Goal: Task Accomplishment & Management: Manage account settings

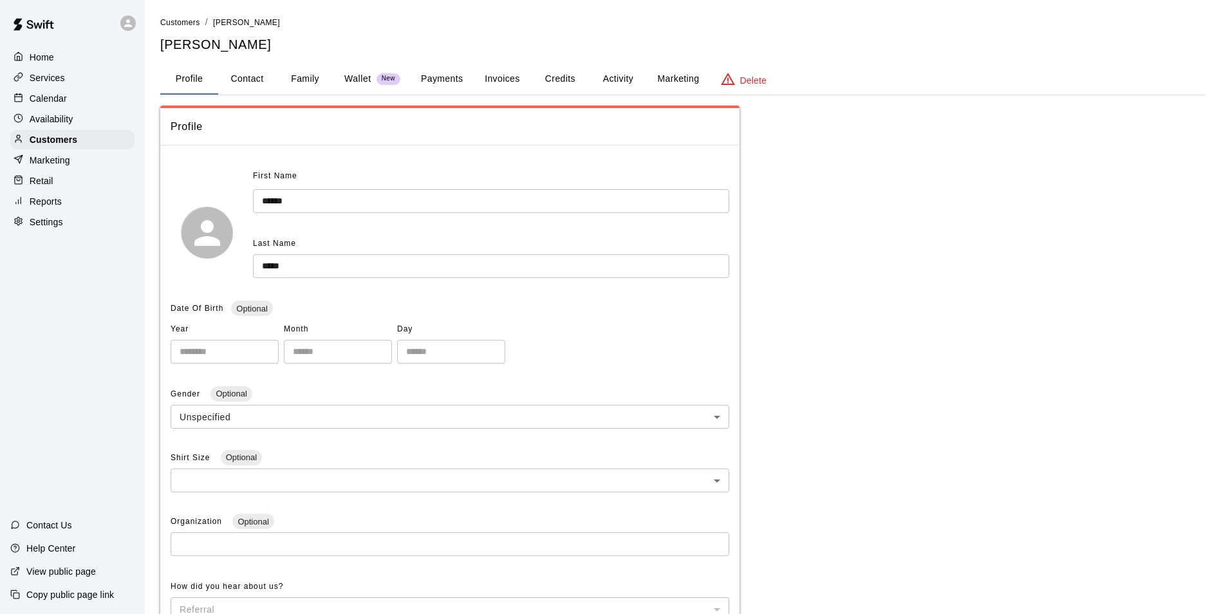
click at [86, 54] on div "Home" at bounding box center [72, 57] width 124 height 19
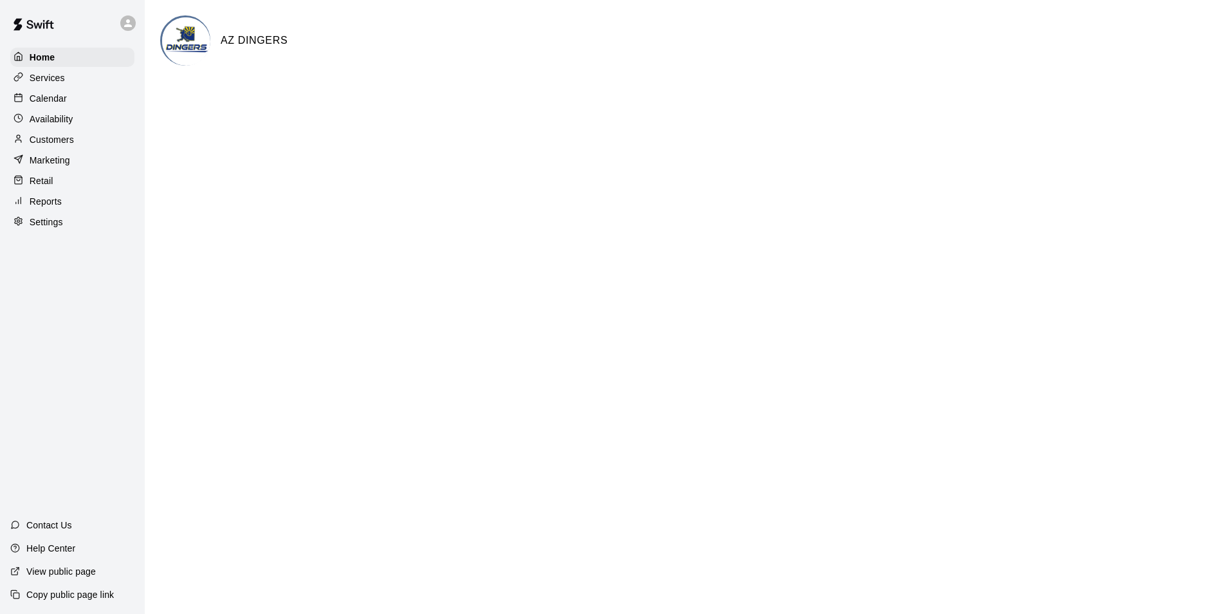
click at [89, 104] on div "Calendar" at bounding box center [72, 98] width 124 height 19
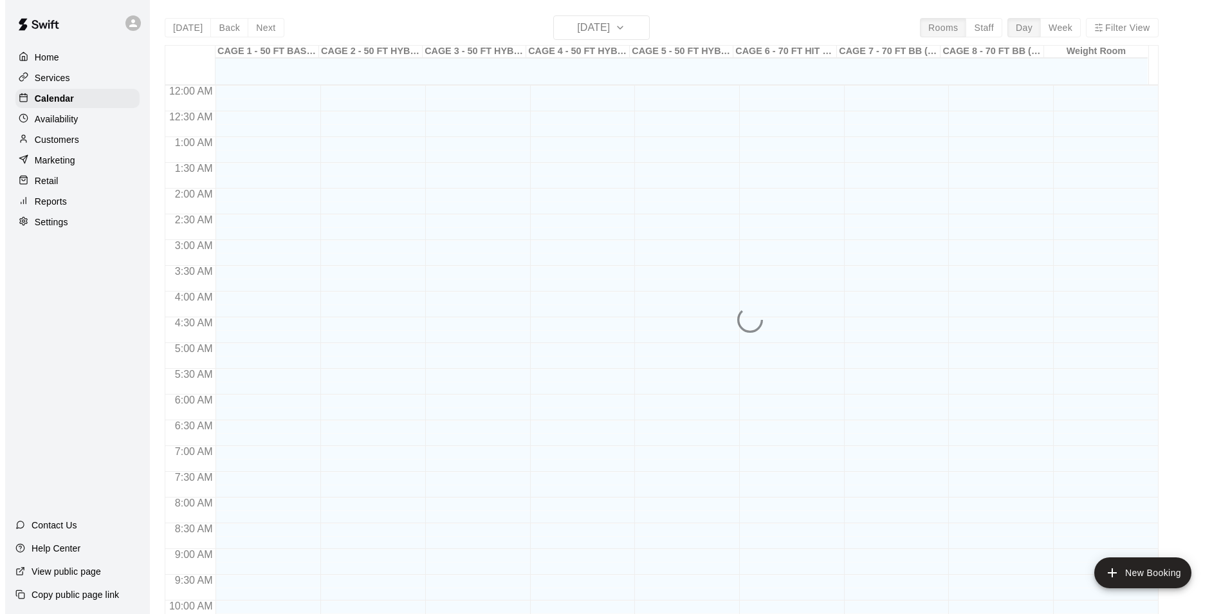
scroll to position [654, 0]
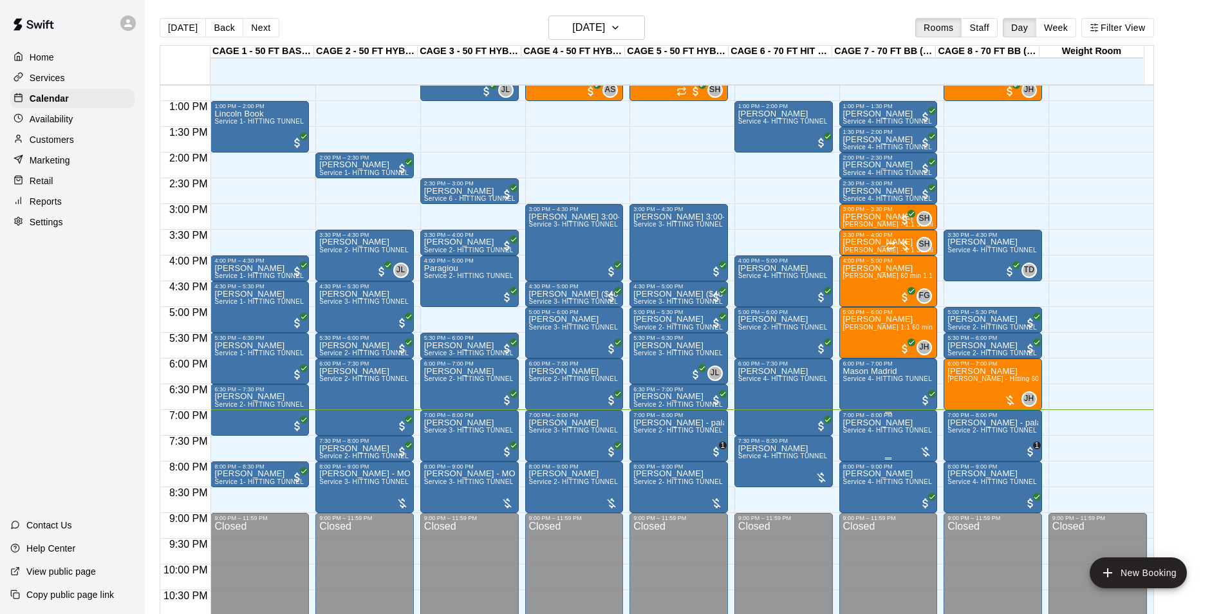
click at [902, 431] on span "Service 4- HITTING TUNNEL RENTAL - 70ft Baseball" at bounding box center [924, 430] width 163 height 7
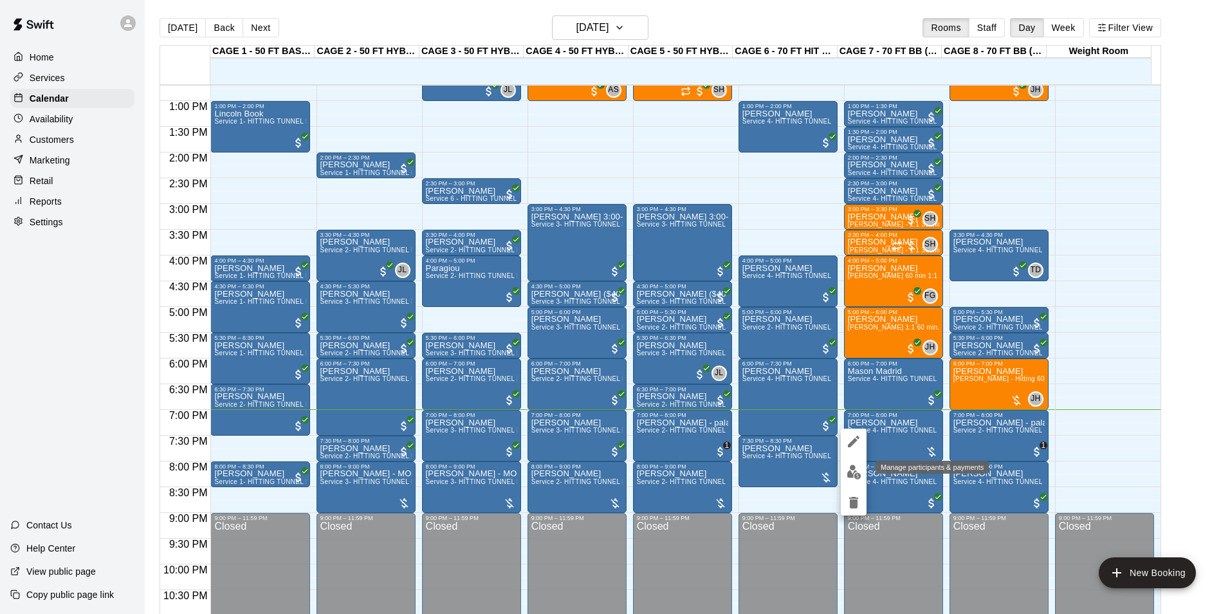
click at [852, 472] on img "edit" at bounding box center [854, 472] width 15 height 15
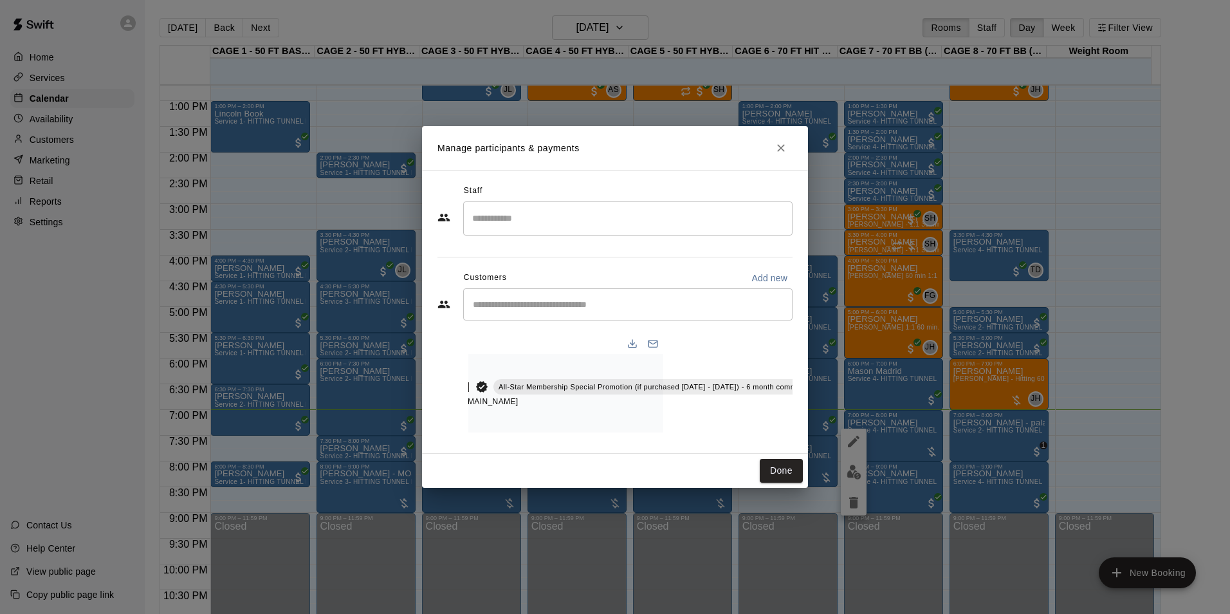
scroll to position [0, 169]
click at [790, 410] on icon "Manage bookings & payment" at bounding box center [795, 415] width 10 height 11
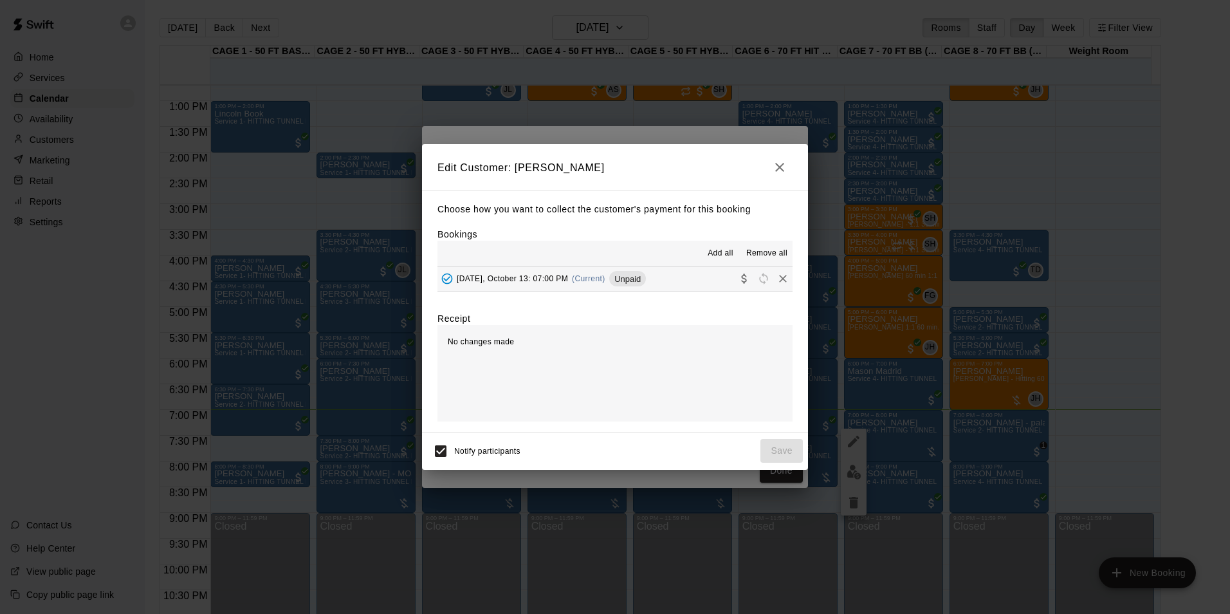
click at [591, 277] on span "(Current)" at bounding box center [588, 278] width 33 height 9
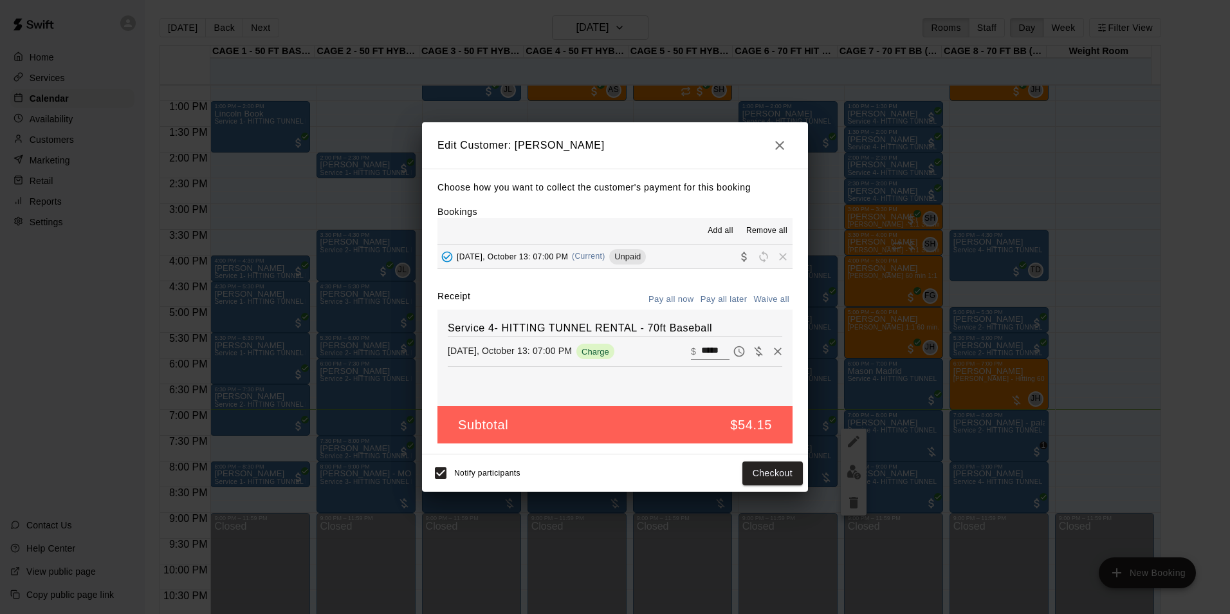
click at [701, 351] on input "*****" at bounding box center [715, 351] width 28 height 17
type input "**"
click at [783, 483] on button "Checkout" at bounding box center [773, 473] width 60 height 24
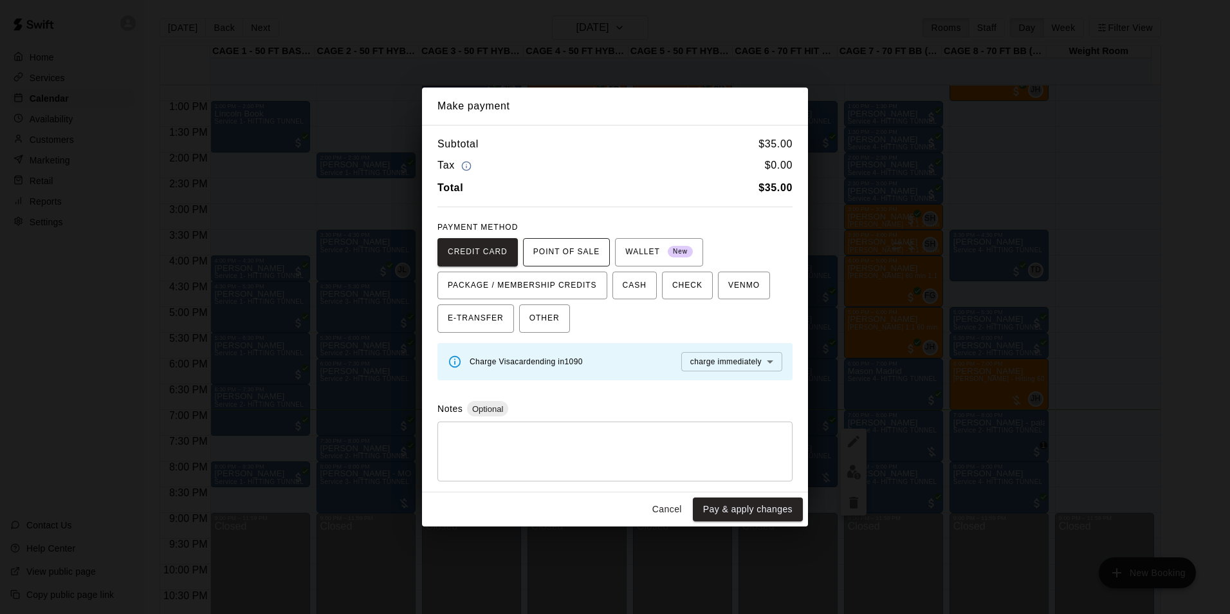
click at [564, 254] on span "POINT OF SALE" at bounding box center [566, 252] width 66 height 21
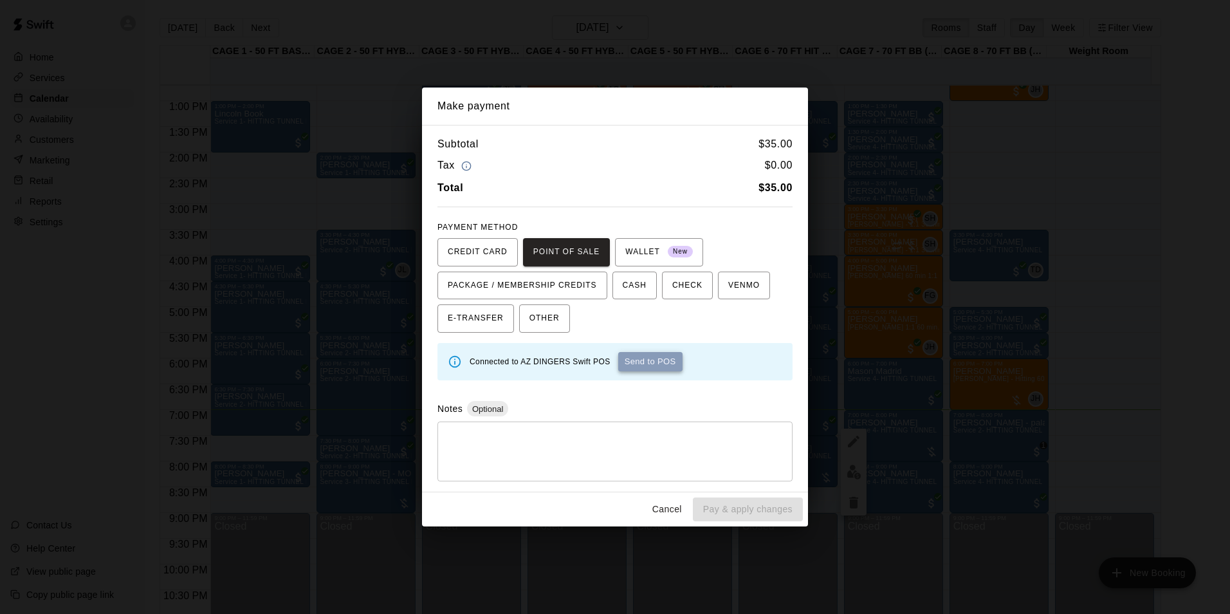
click at [651, 363] on button "Send to POS" at bounding box center [650, 361] width 64 height 19
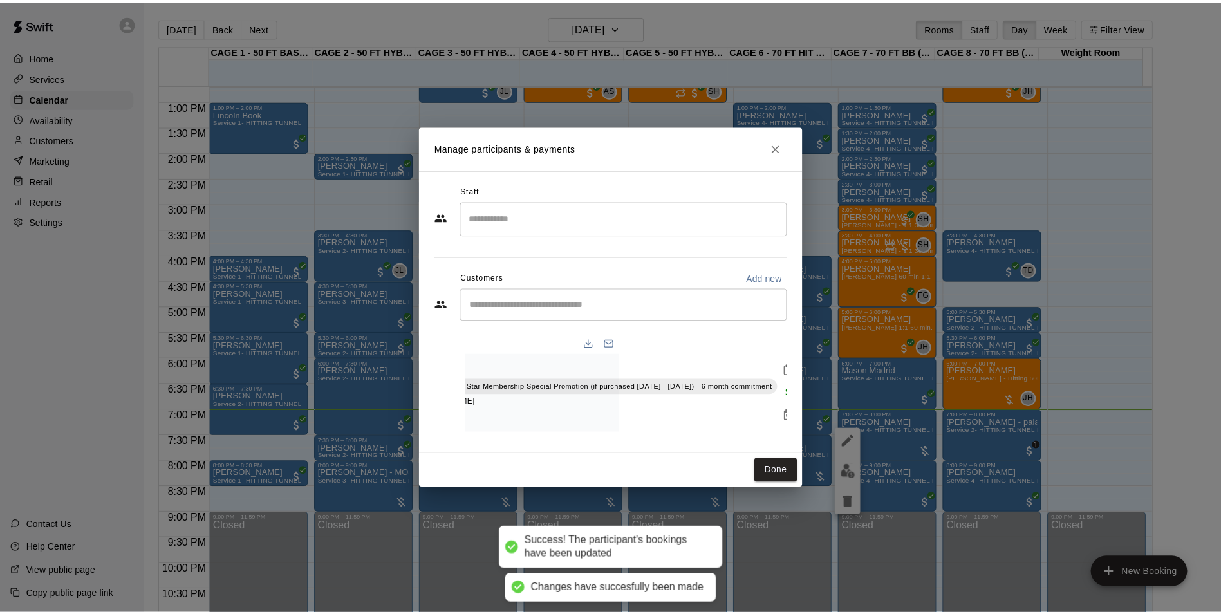
scroll to position [0, 0]
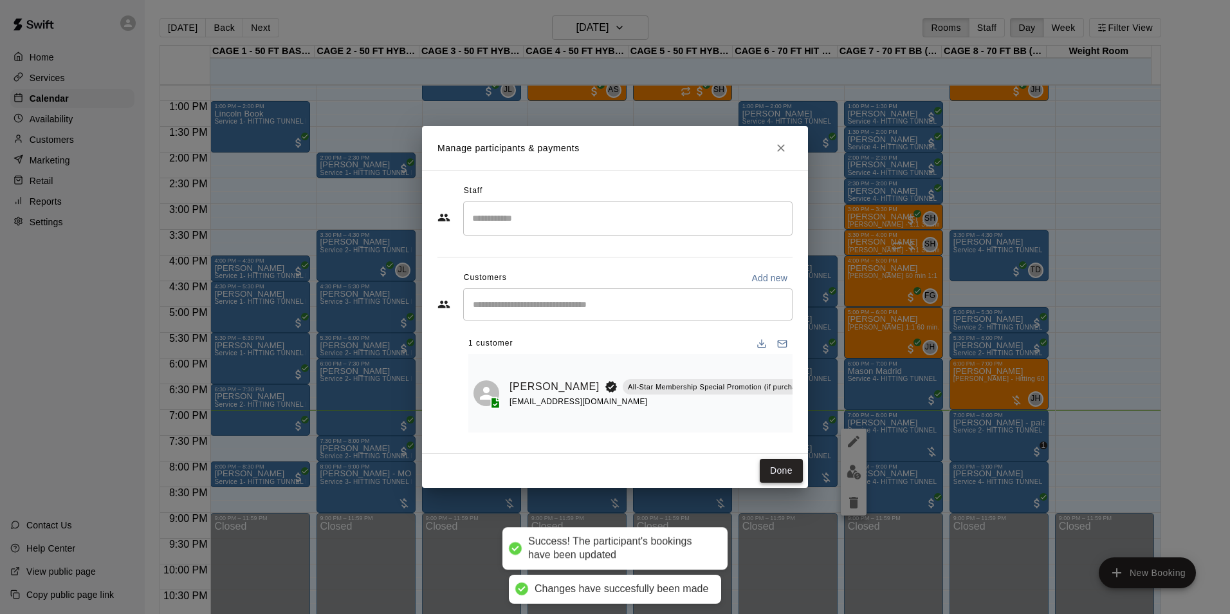
click at [777, 470] on button "Done" at bounding box center [781, 471] width 43 height 24
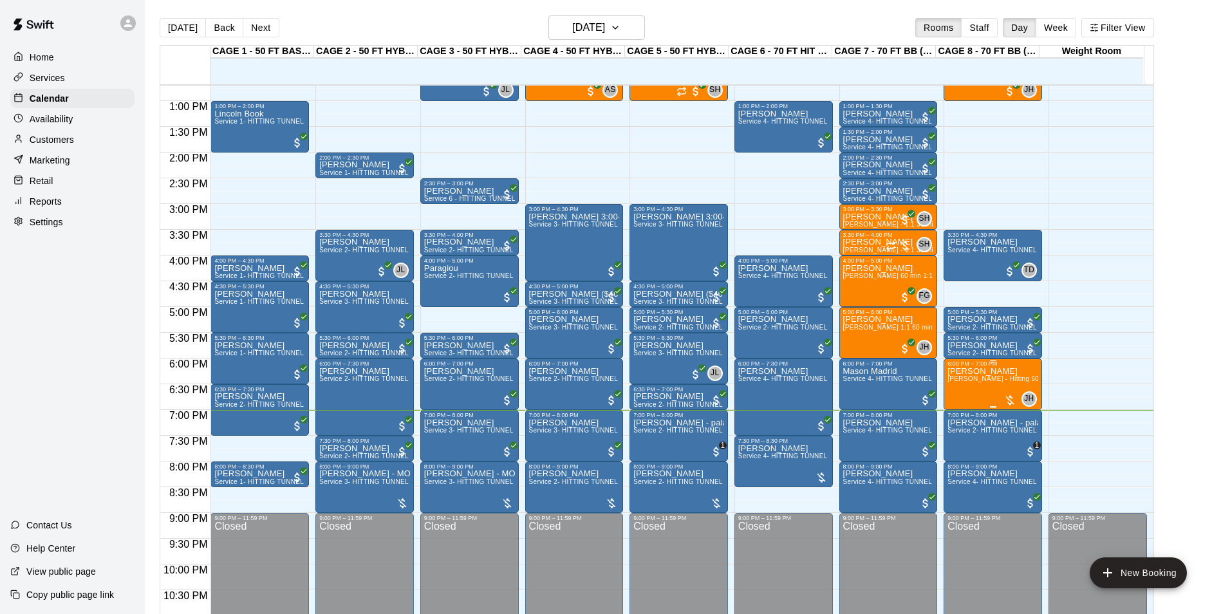
click at [970, 381] on span "[PERSON_NAME] - Hitting 60min 1:1 instruction" at bounding box center [1021, 378] width 148 height 7
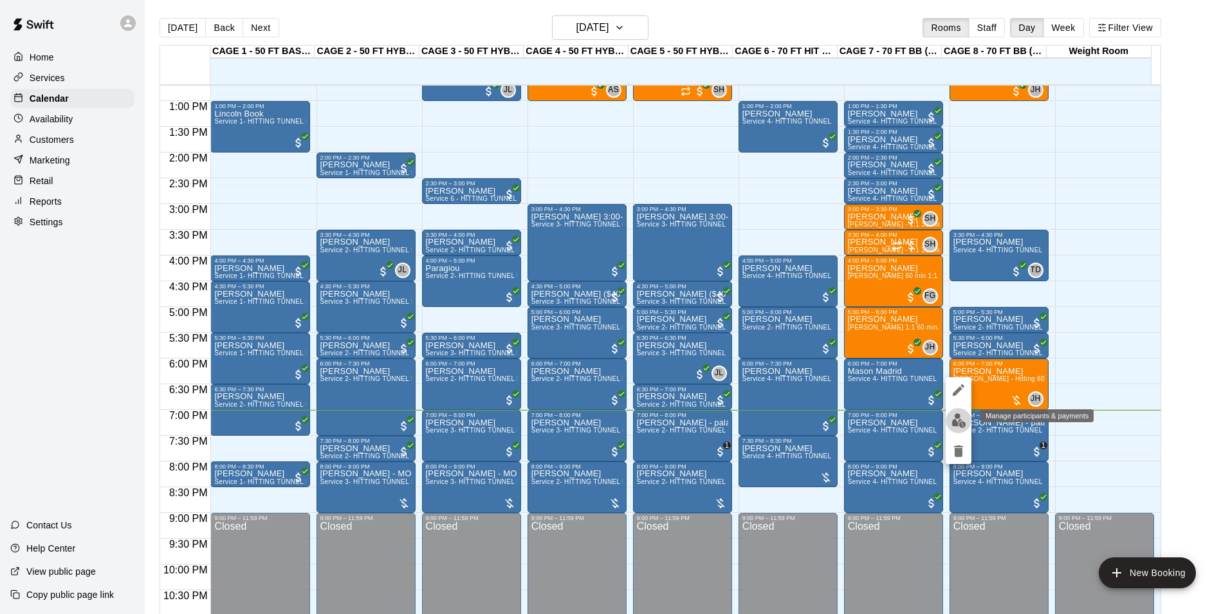
click at [957, 426] on img "edit" at bounding box center [959, 420] width 15 height 15
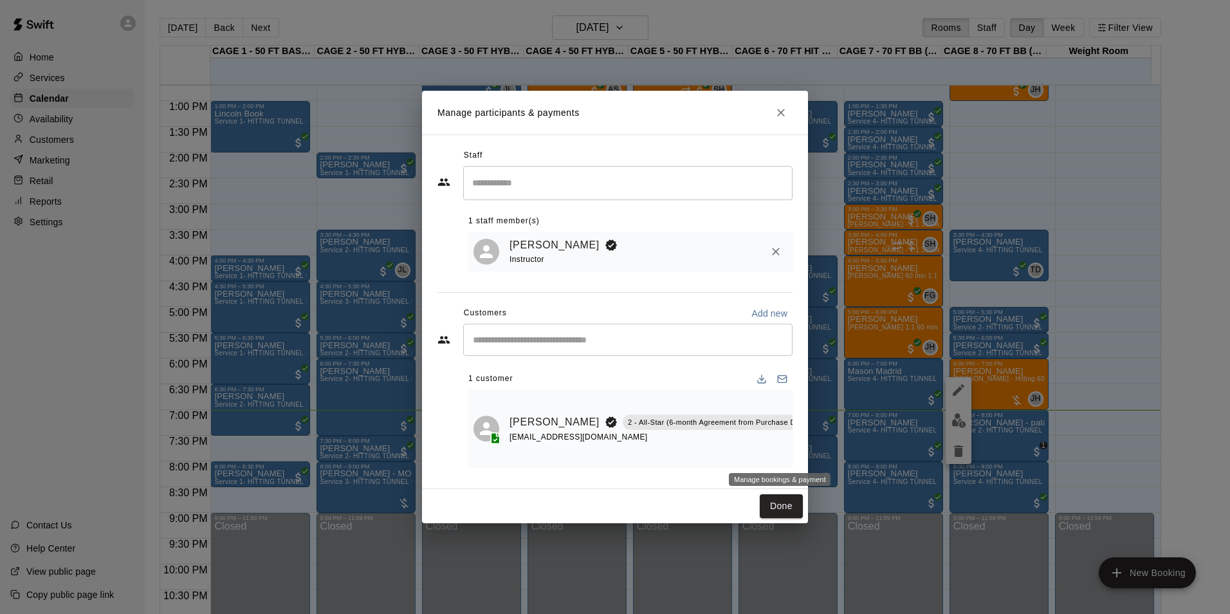
click at [820, 456] on icon "Manage bookings & payment" at bounding box center [826, 451] width 13 height 13
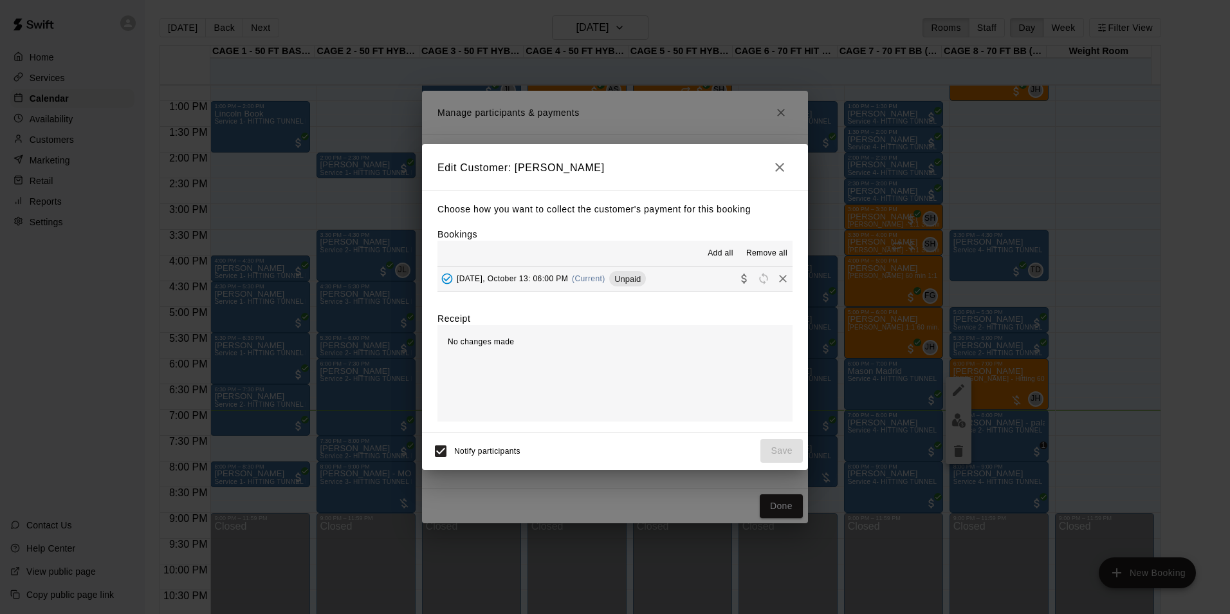
click at [560, 284] on div "[DATE], October 13: 06:00 PM (Current) Unpaid" at bounding box center [542, 278] width 208 height 19
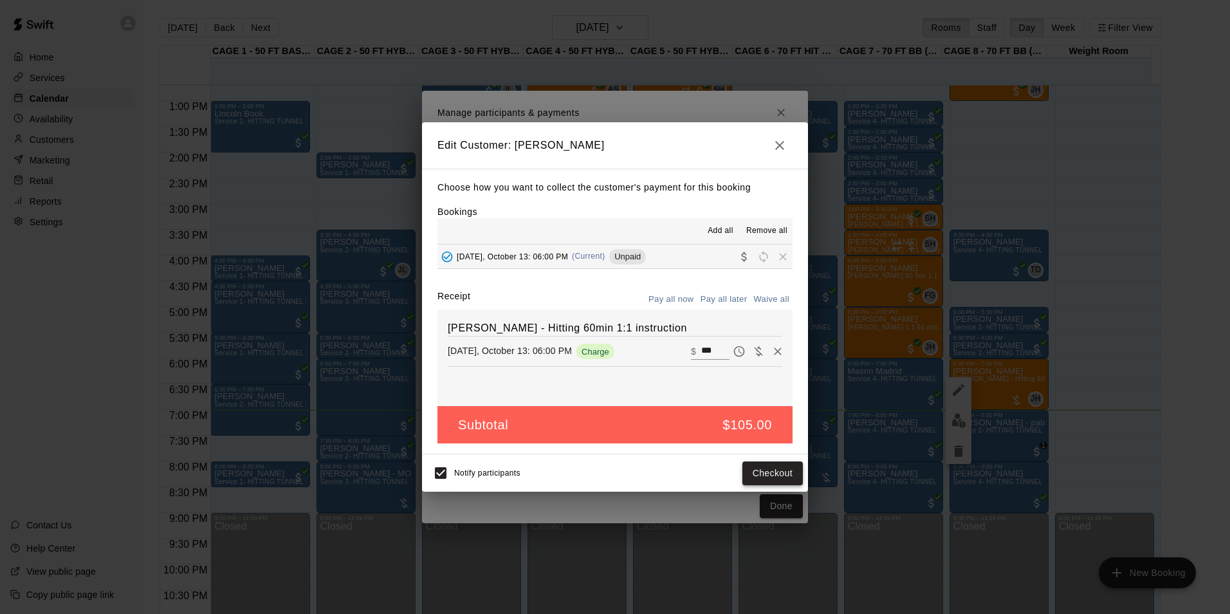
click at [774, 470] on button "Checkout" at bounding box center [773, 473] width 60 height 24
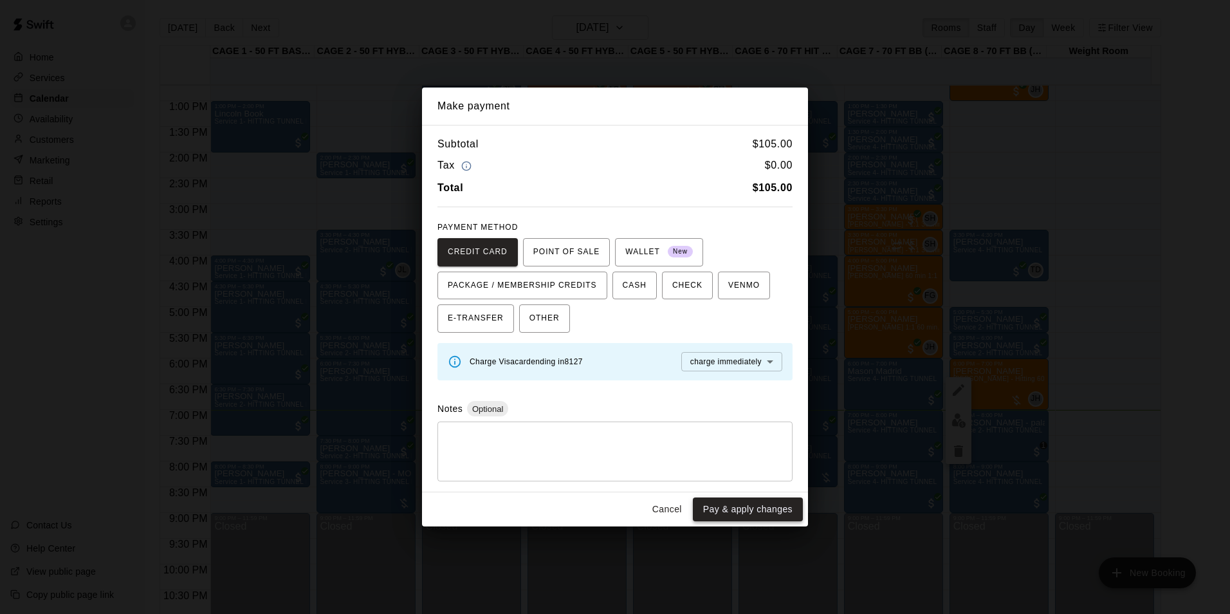
click at [766, 521] on button "Pay & apply changes" at bounding box center [748, 509] width 110 height 24
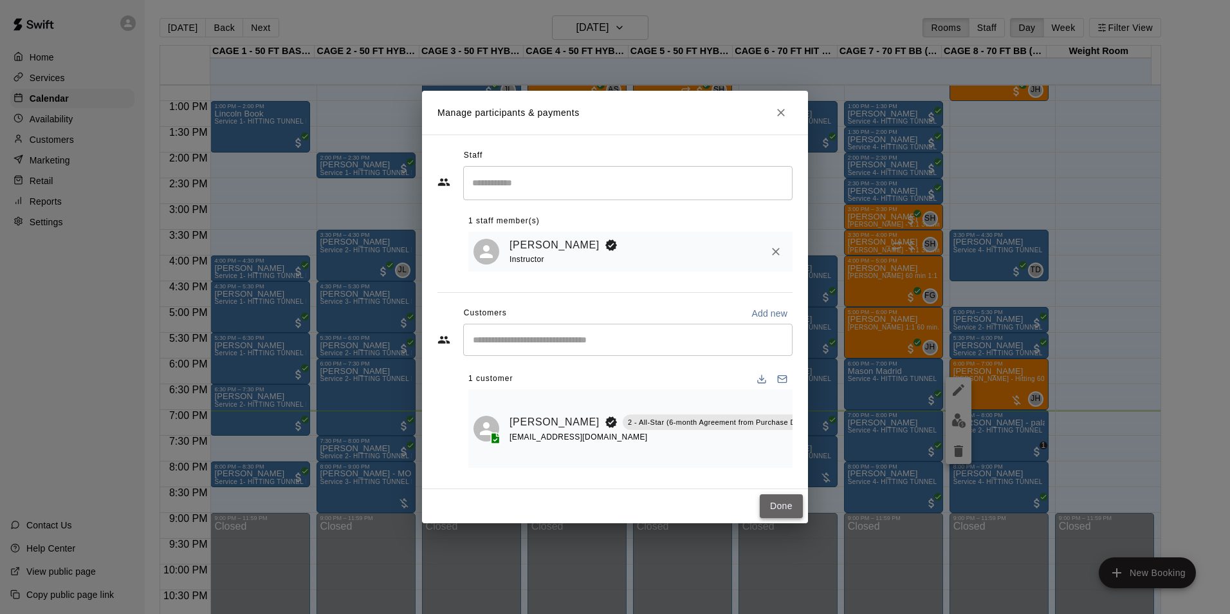
click at [800, 507] on button "Done" at bounding box center [781, 506] width 43 height 24
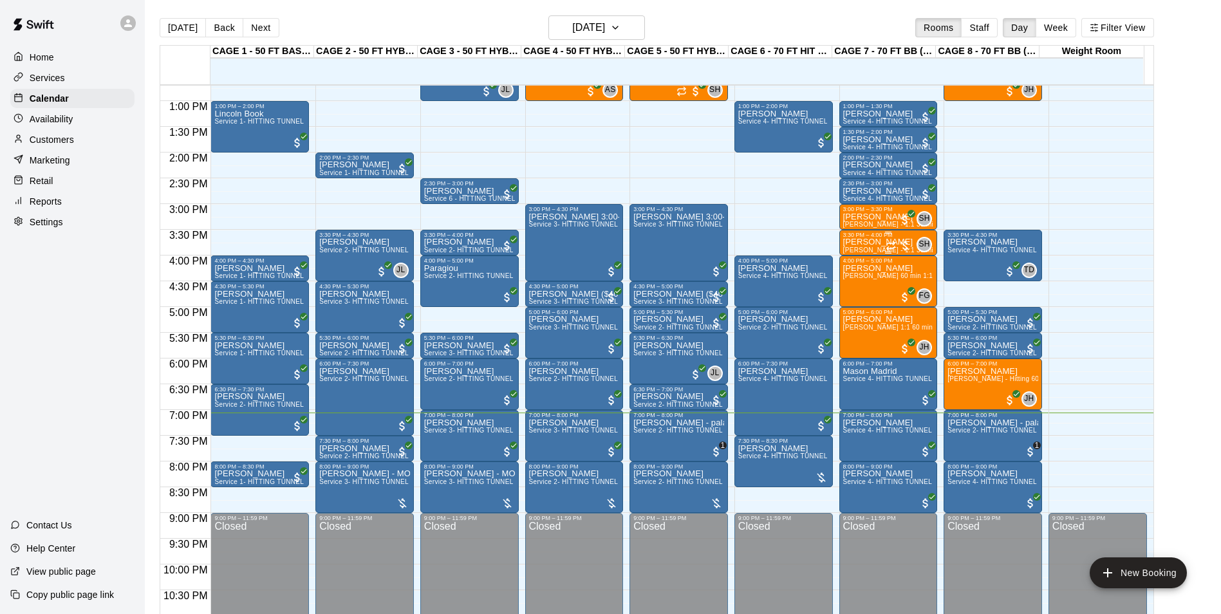
click at [861, 242] on p "[PERSON_NAME]" at bounding box center [888, 242] width 91 height 0
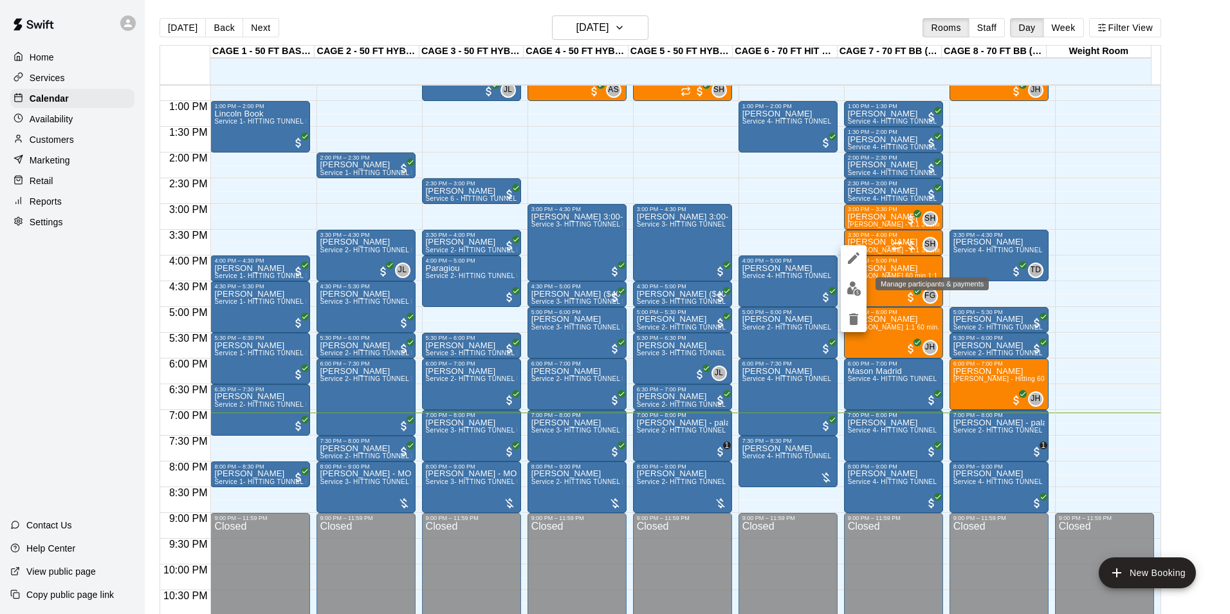
click at [855, 281] on button "edit" at bounding box center [854, 288] width 26 height 25
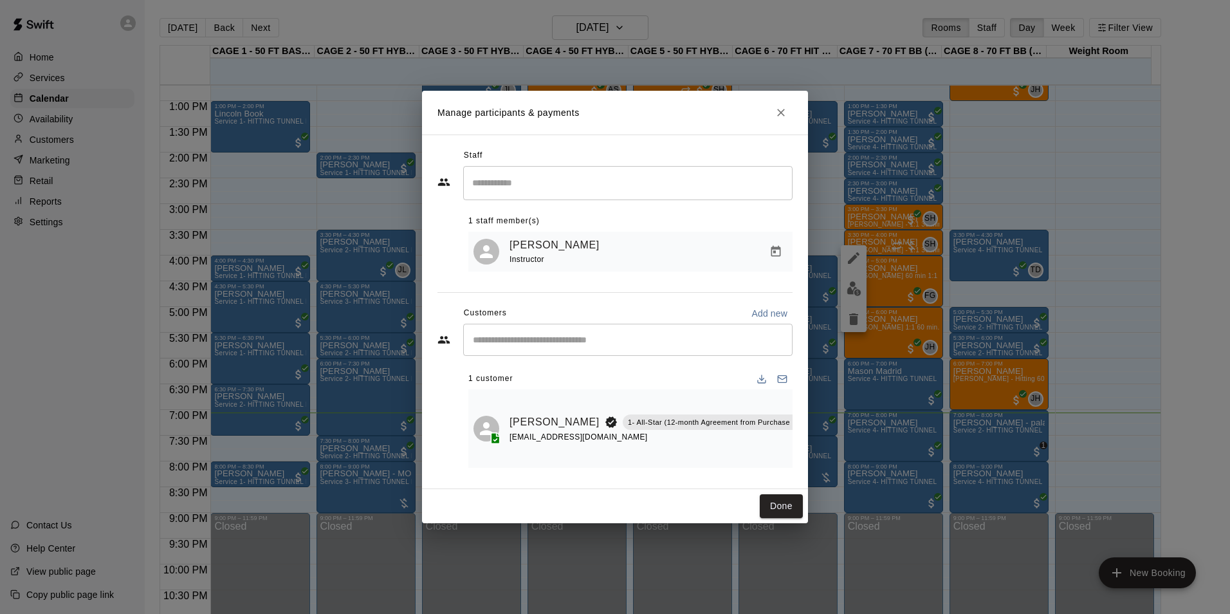
click at [817, 441] on button "Manage bookings & payment" at bounding box center [828, 450] width 23 height 23
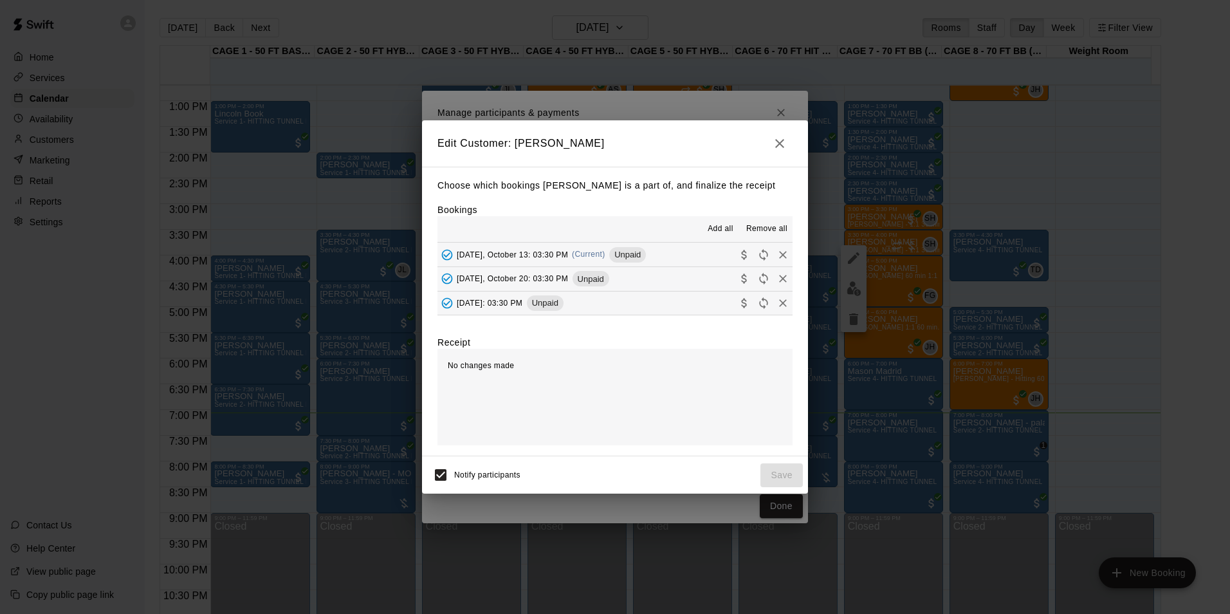
click at [775, 138] on icon "button" at bounding box center [779, 143] width 15 height 15
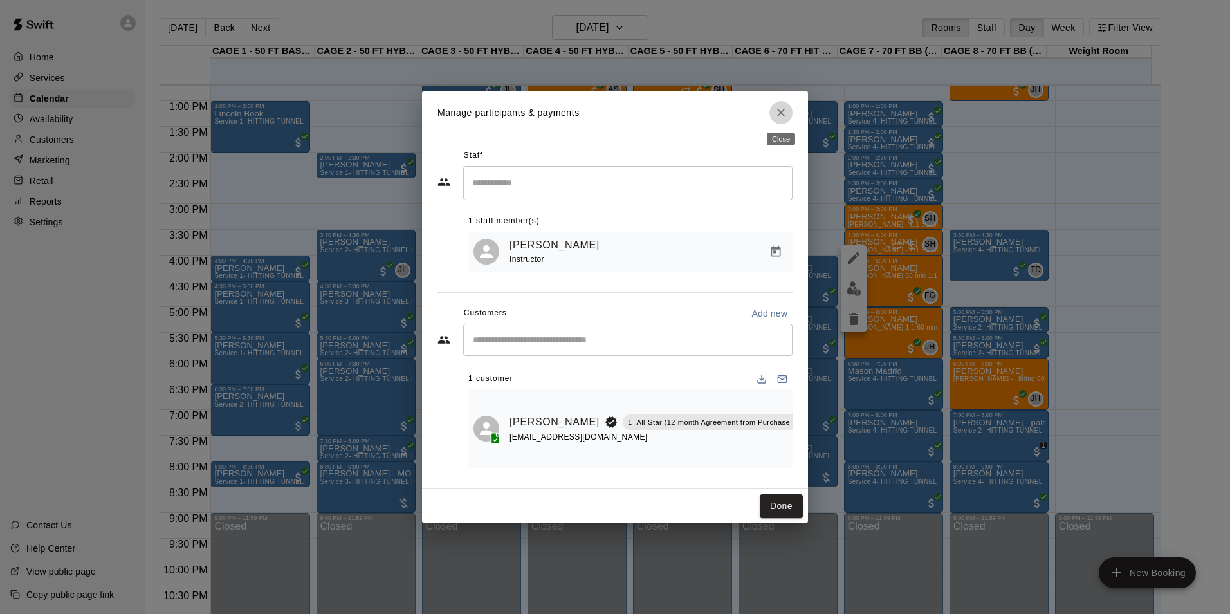
click at [775, 113] on icon "Close" at bounding box center [781, 112] width 13 height 13
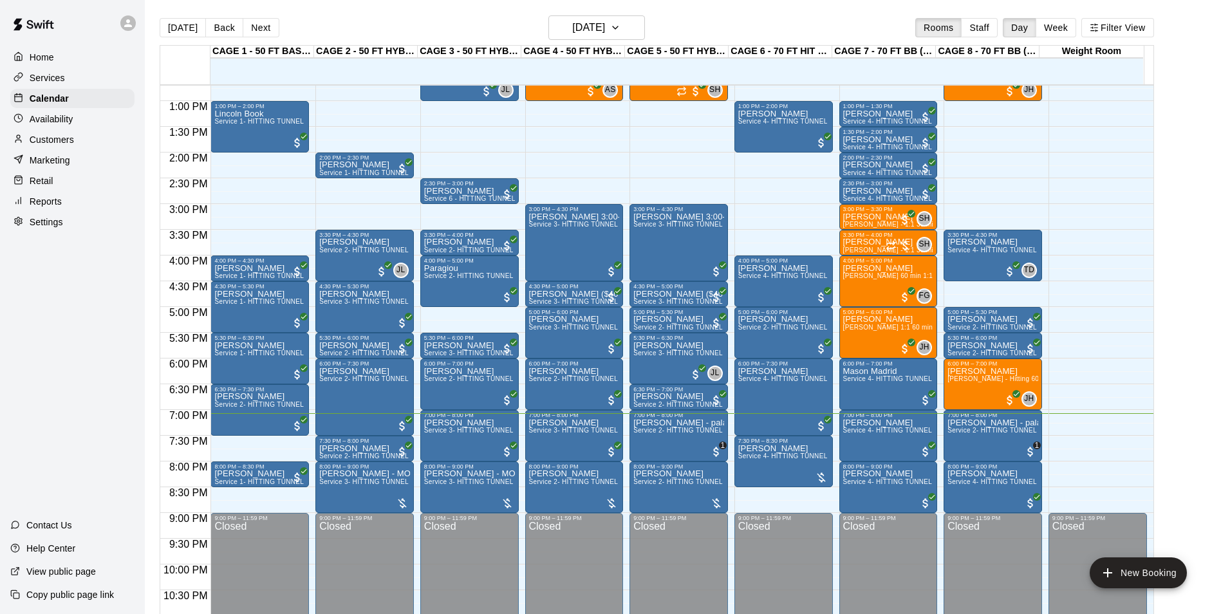
scroll to position [589, 0]
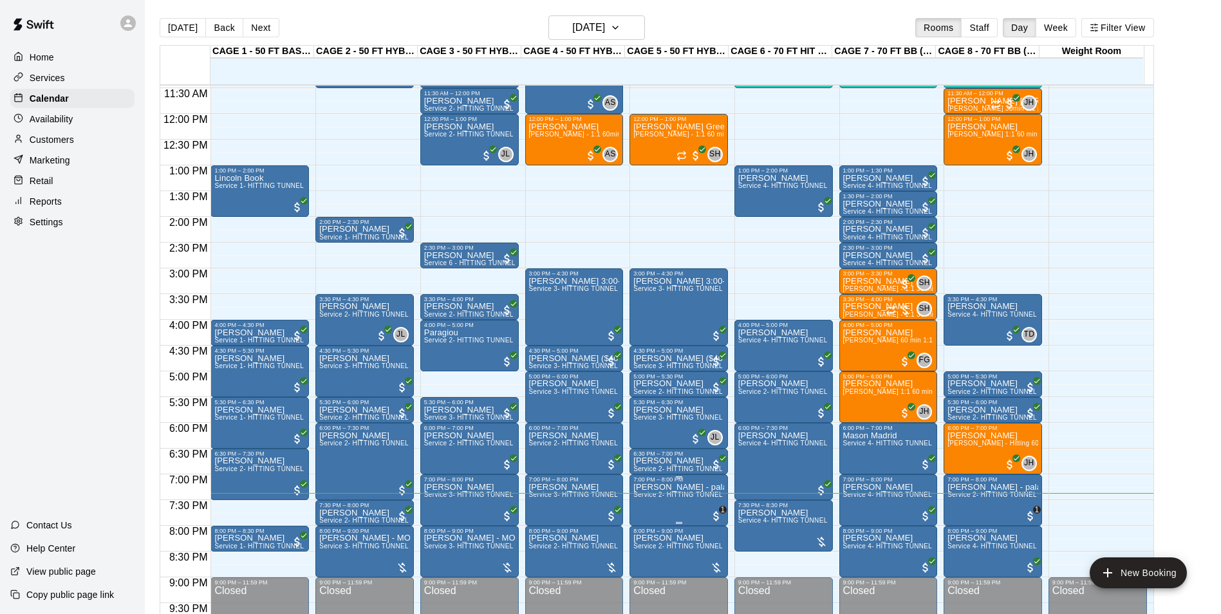
click at [689, 498] on span "Service 2- HITTING TUNNEL RENTAL - 50ft Baseball" at bounding box center [714, 494] width 163 height 7
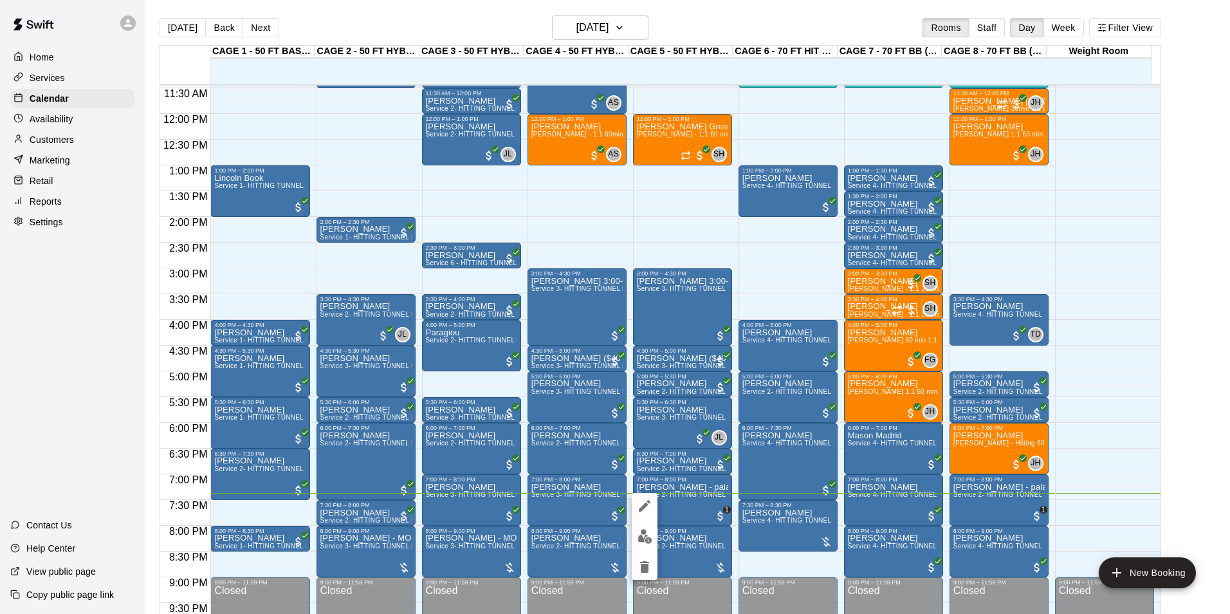
click at [643, 527] on button "edit" at bounding box center [645, 536] width 26 height 25
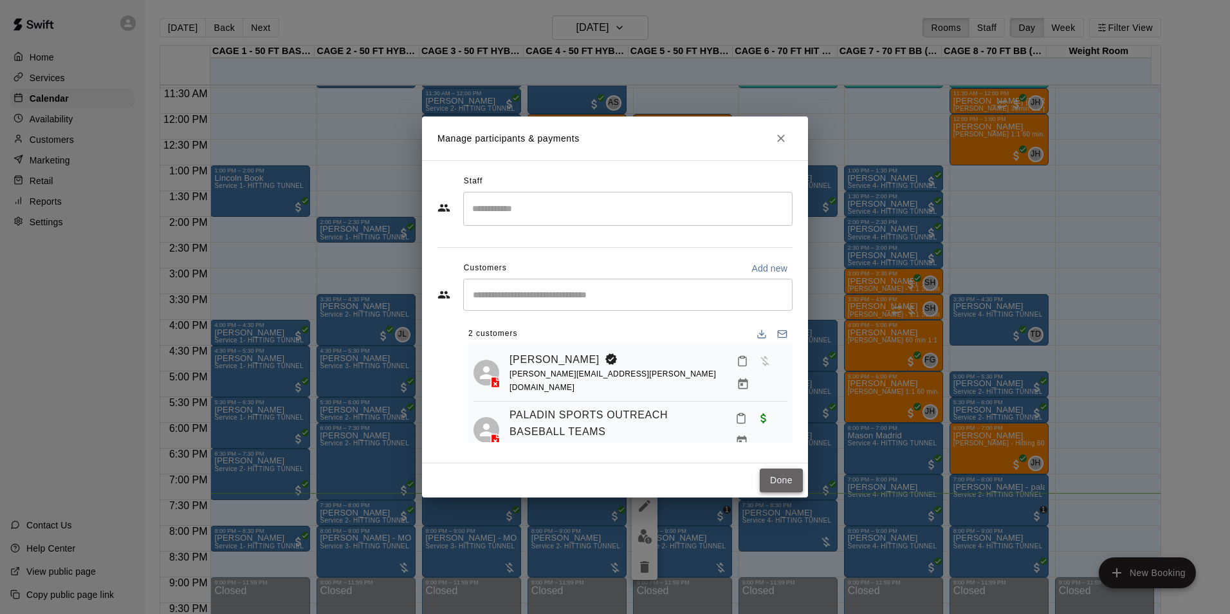
click at [778, 471] on button "Done" at bounding box center [781, 480] width 43 height 24
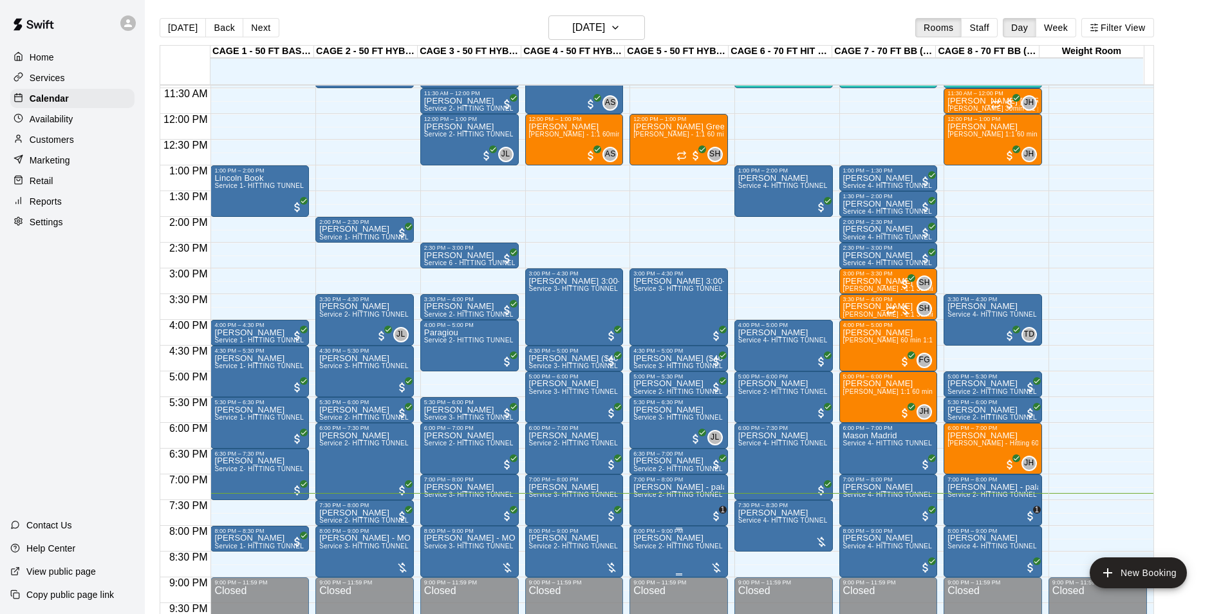
click at [679, 538] on p "[PERSON_NAME]" at bounding box center [678, 538] width 91 height 0
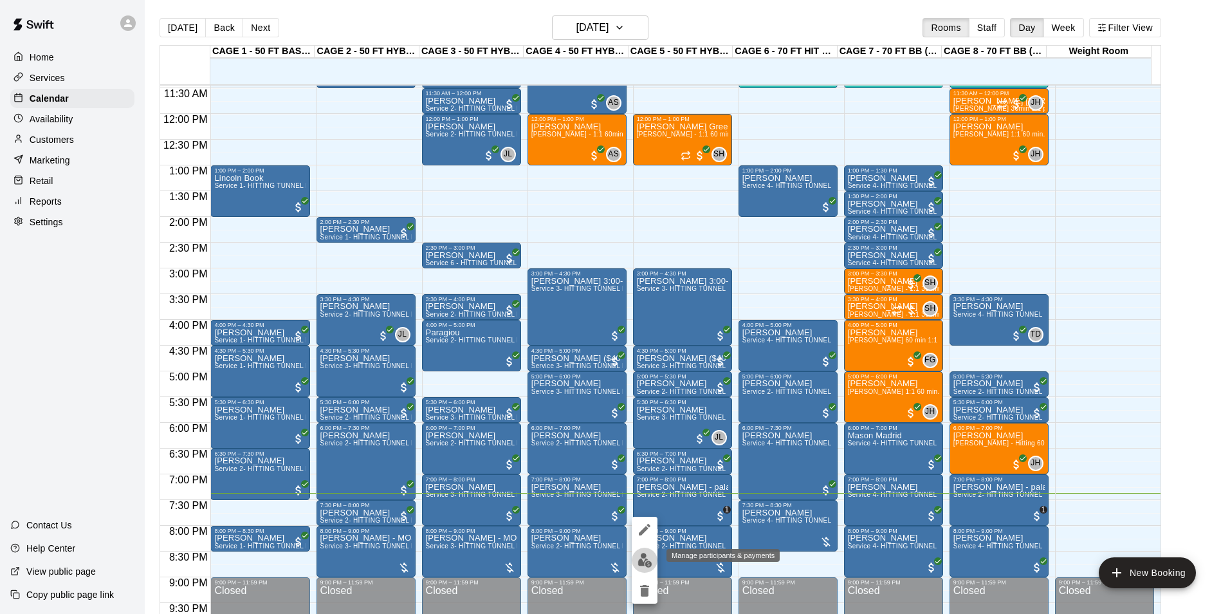
click at [652, 562] on button "edit" at bounding box center [645, 560] width 26 height 25
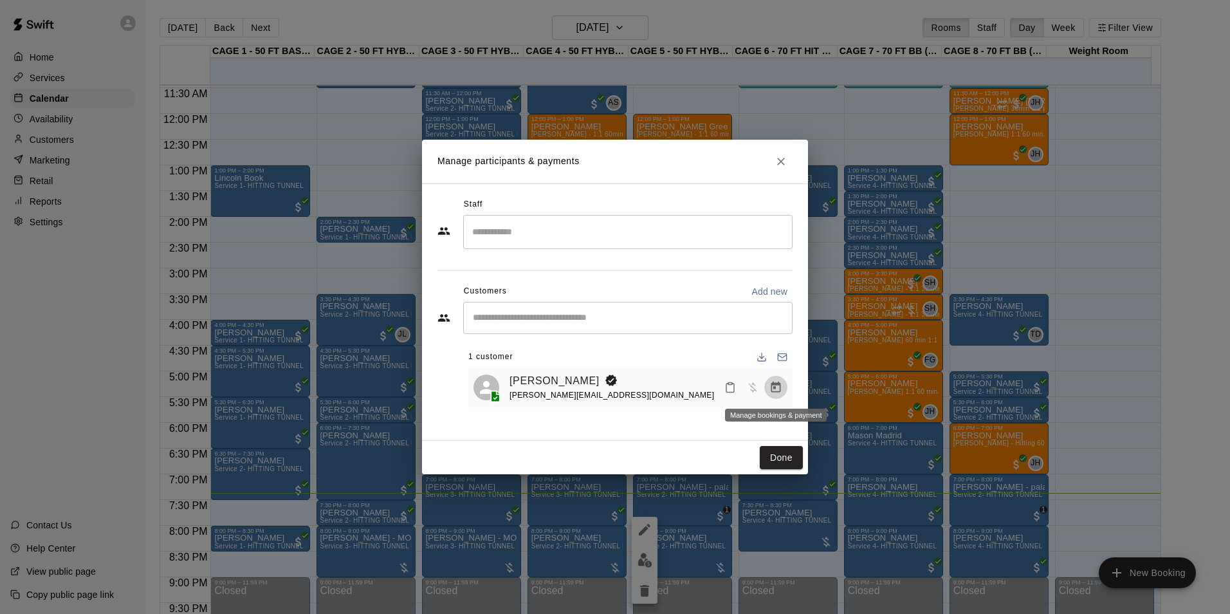
click at [777, 381] on button "Manage bookings & payment" at bounding box center [775, 387] width 23 height 23
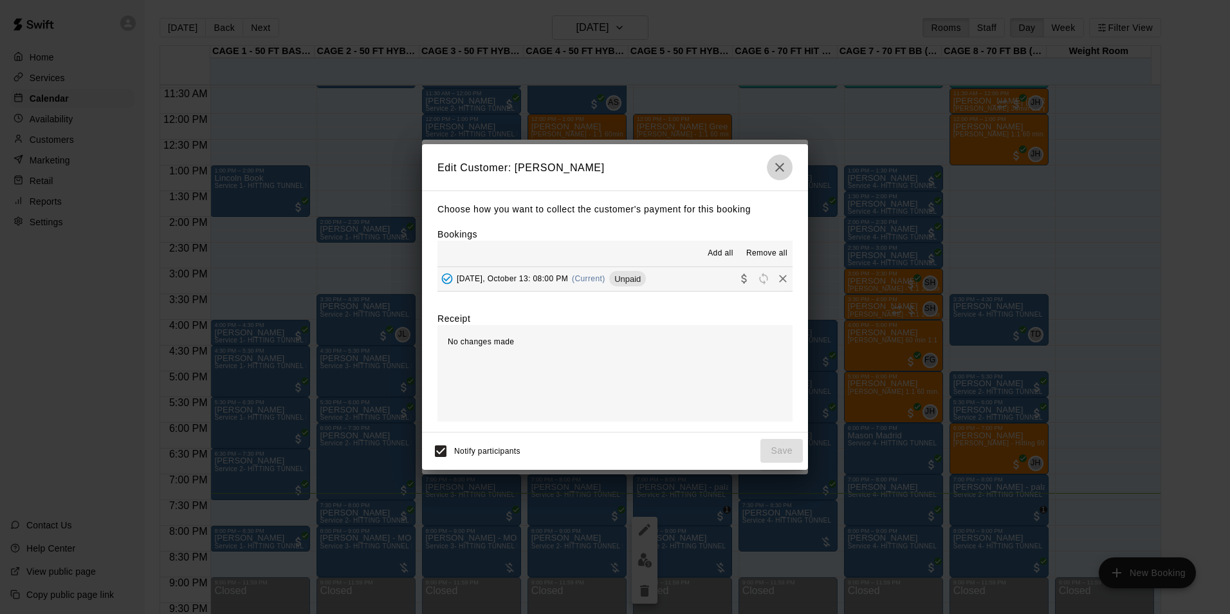
click at [785, 168] on icon "button" at bounding box center [779, 167] width 15 height 15
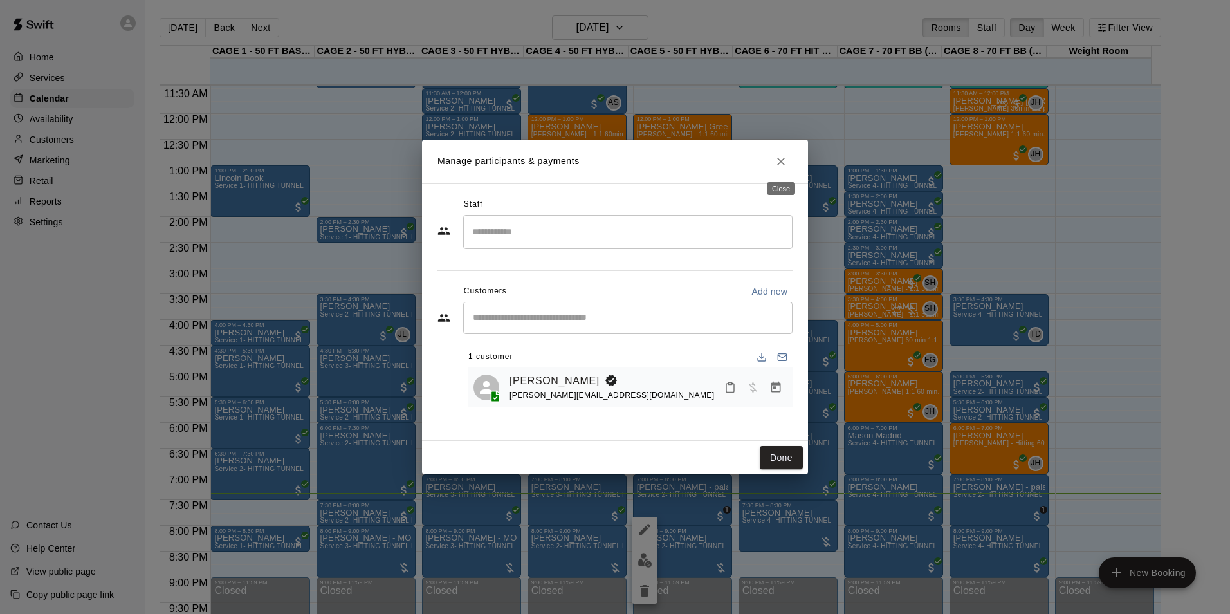
click at [785, 168] on button "Close" at bounding box center [781, 161] width 23 height 23
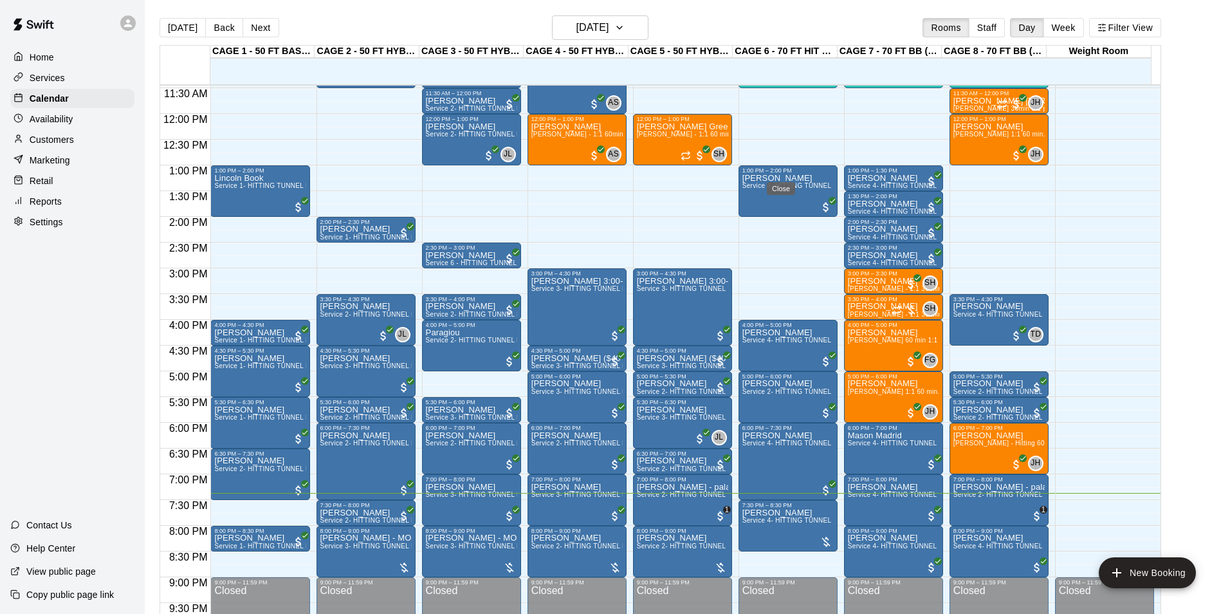
click at [785, 168] on button "Close" at bounding box center [781, 161] width 23 height 23
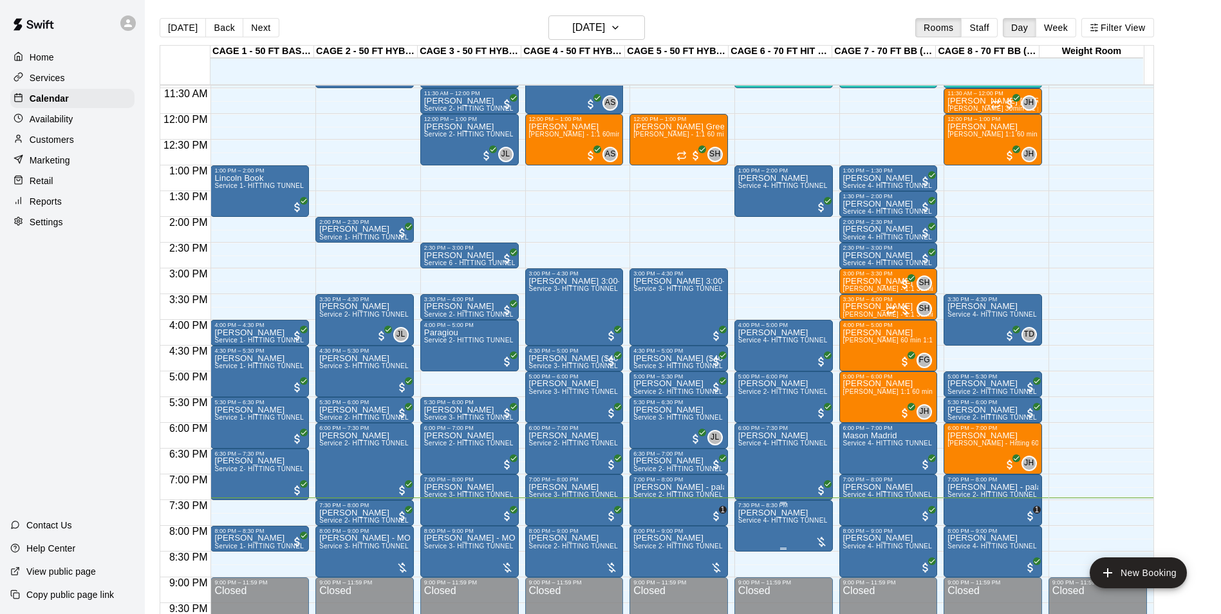
click at [746, 513] on p "[PERSON_NAME]" at bounding box center [783, 513] width 91 height 0
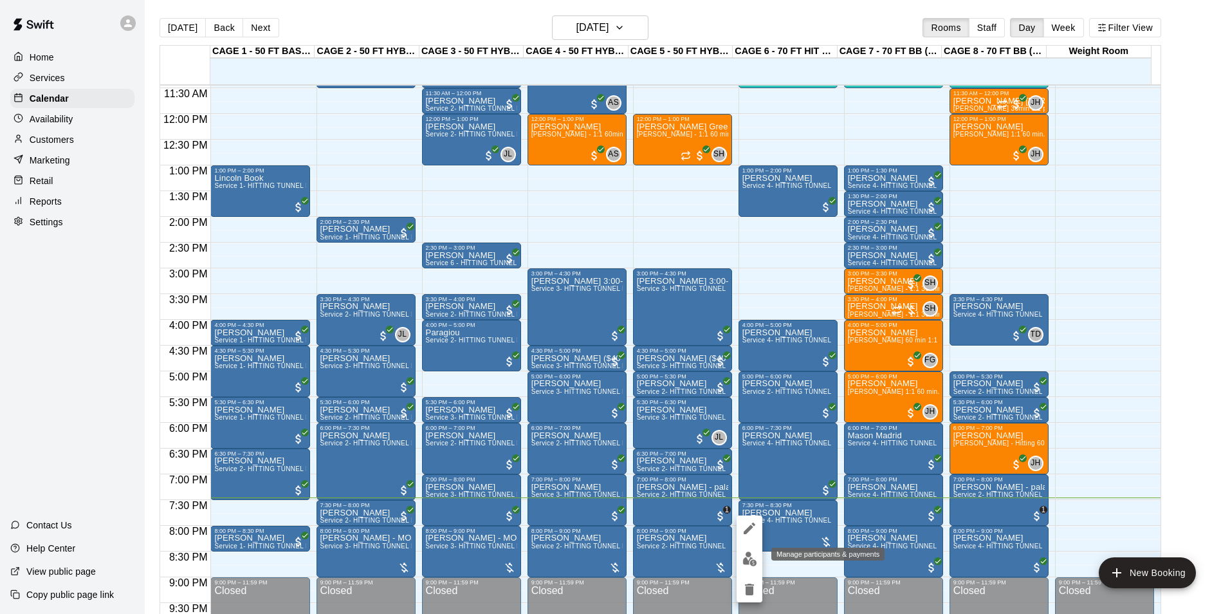
click at [761, 554] on button "edit" at bounding box center [750, 558] width 26 height 25
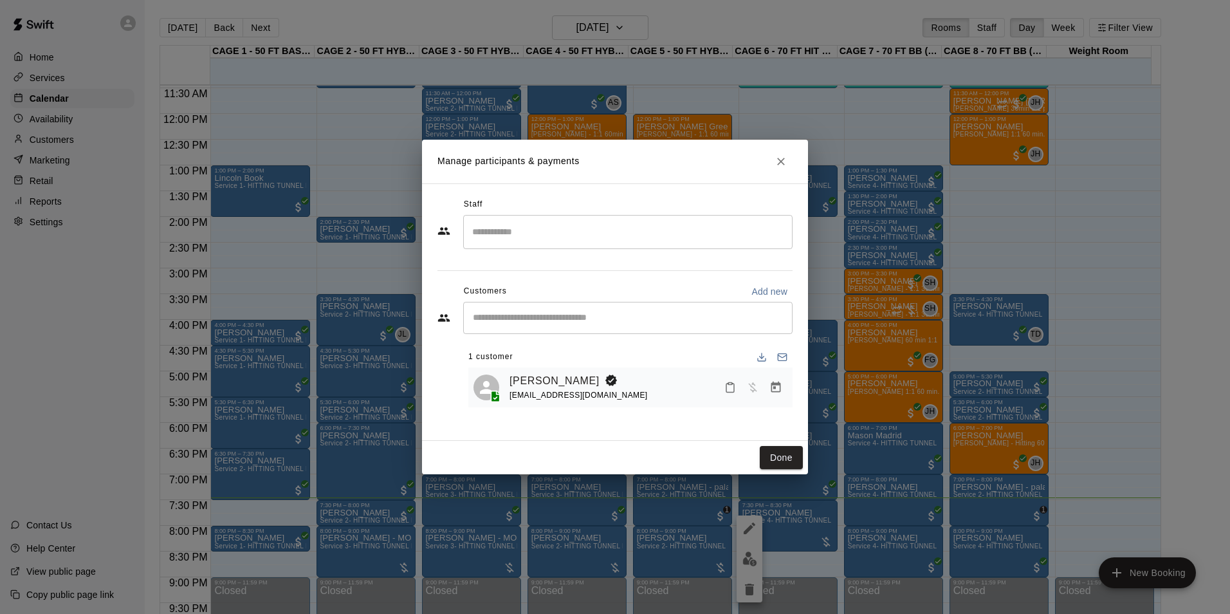
click at [777, 391] on icon "Manage bookings & payment" at bounding box center [776, 387] width 13 height 13
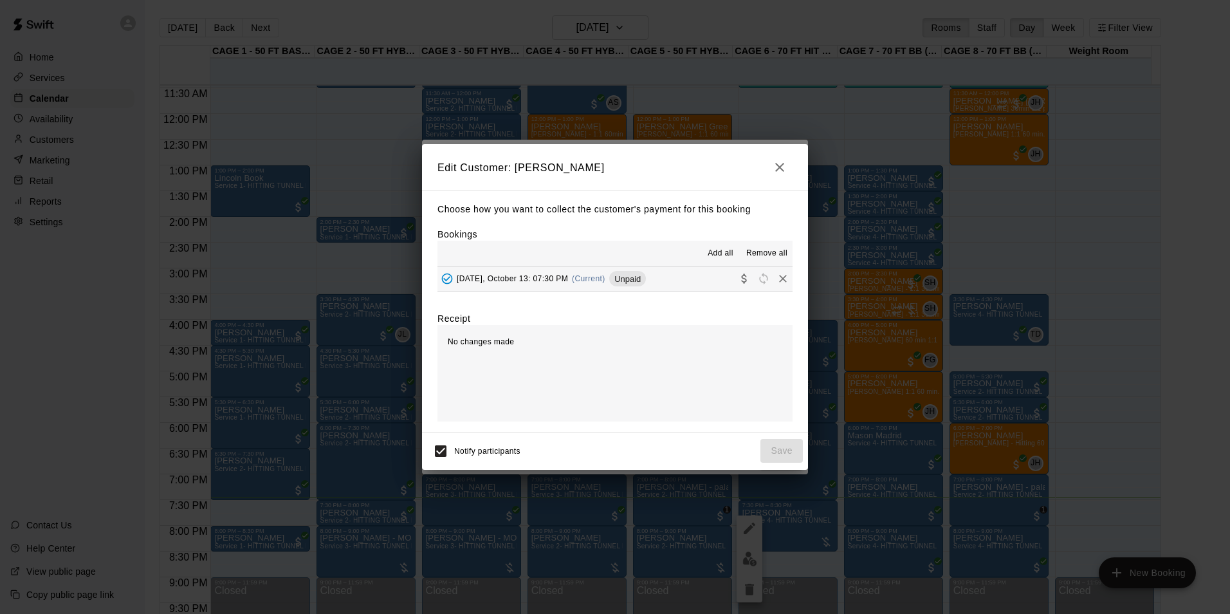
click at [693, 279] on button "[DATE], October 13: 07:30 PM (Current) Unpaid" at bounding box center [615, 279] width 355 height 24
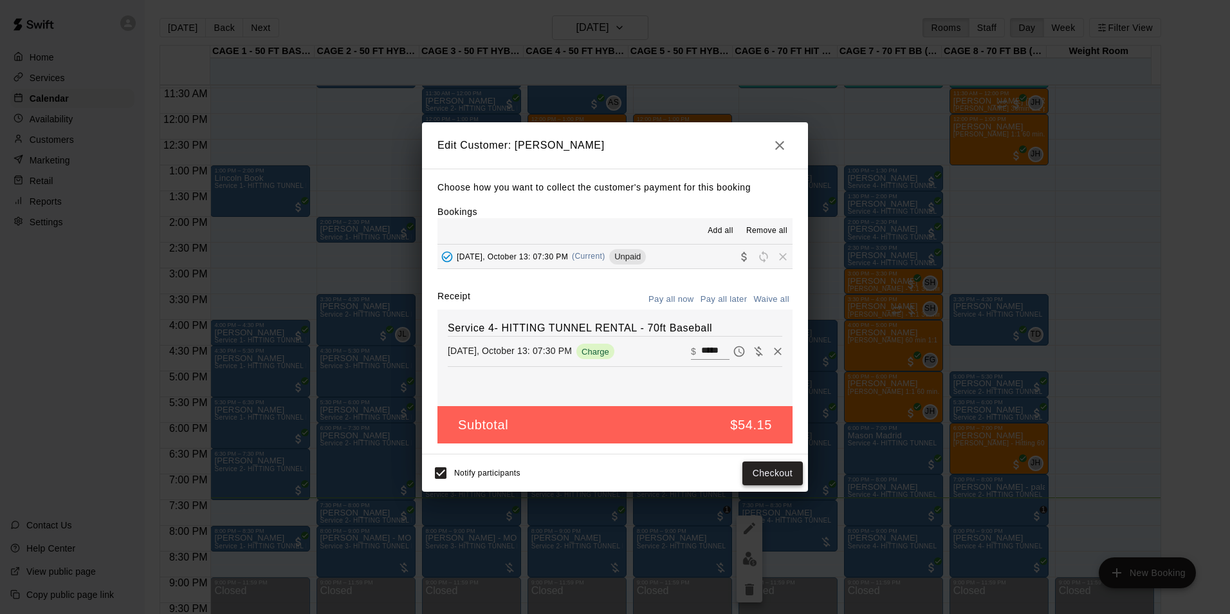
click at [761, 462] on button "Checkout" at bounding box center [773, 473] width 60 height 24
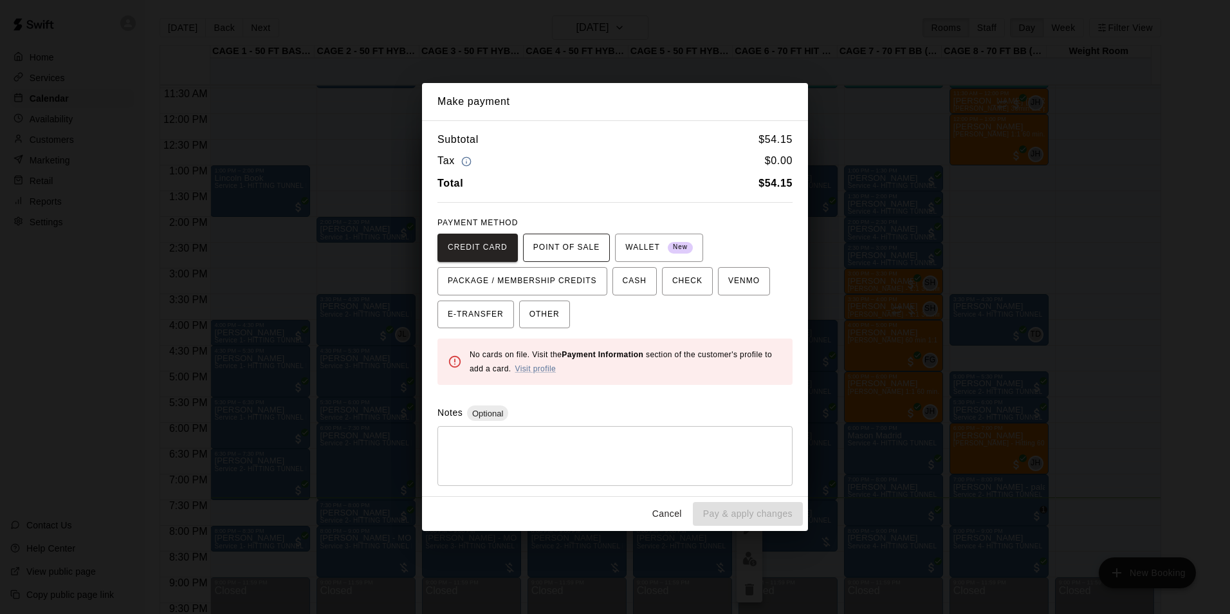
click at [524, 245] on button "POINT OF SALE" at bounding box center [566, 248] width 87 height 28
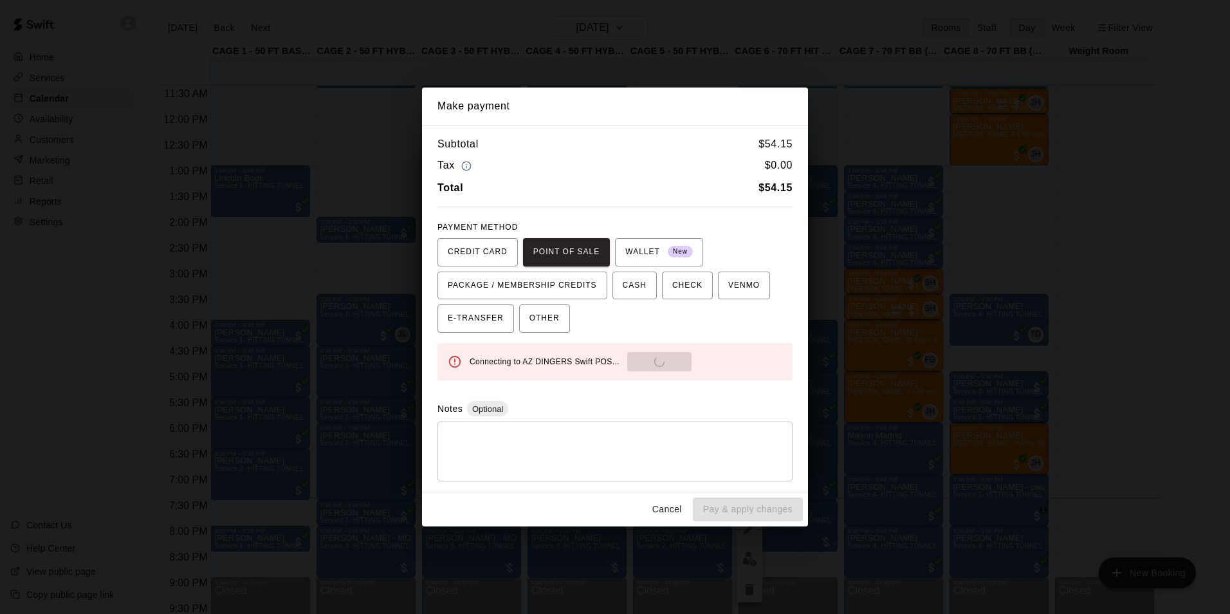
click at [645, 362] on div "Connecting to AZ DINGERS Swift POS... Send to POS" at bounding box center [626, 361] width 313 height 19
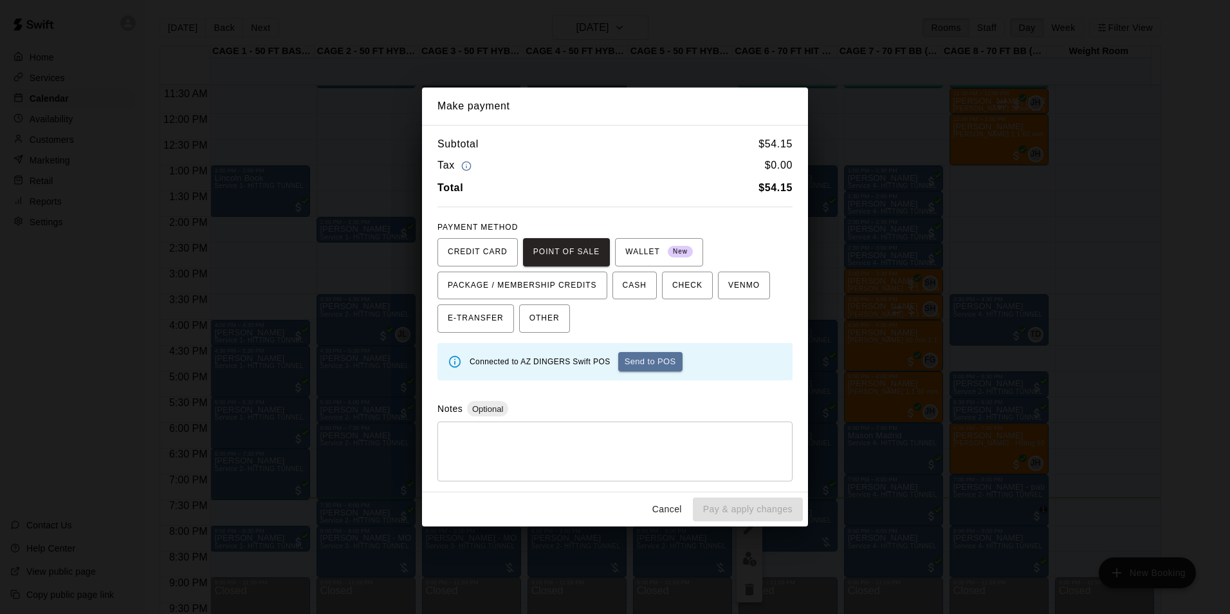
click at [645, 362] on button "Send to POS" at bounding box center [650, 361] width 64 height 19
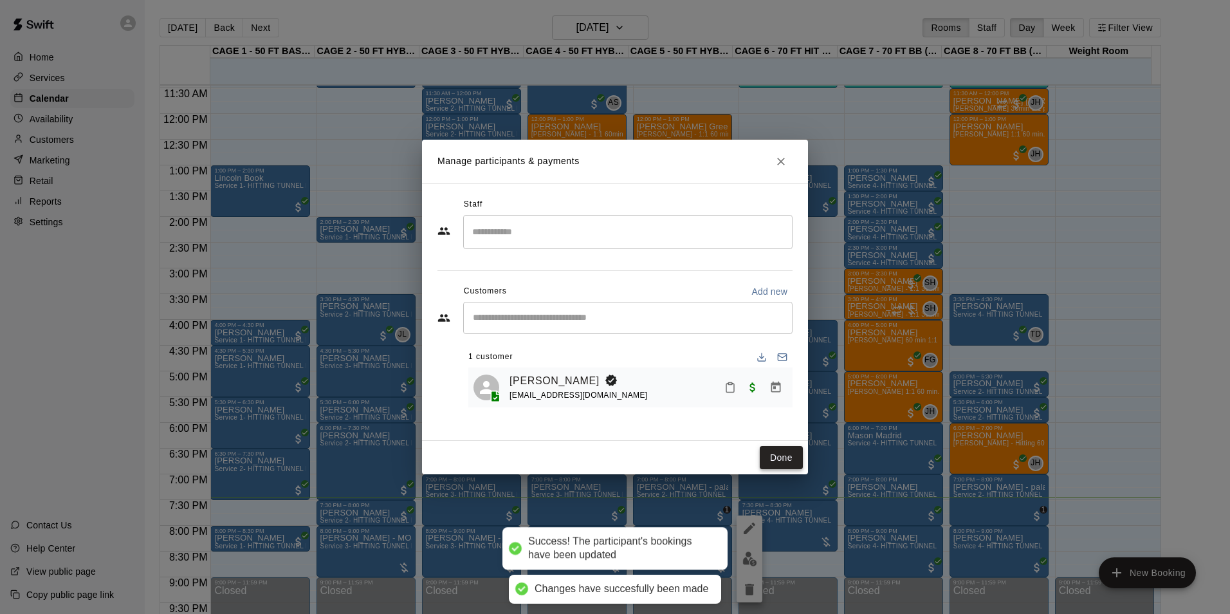
click at [770, 467] on button "Done" at bounding box center [781, 458] width 43 height 24
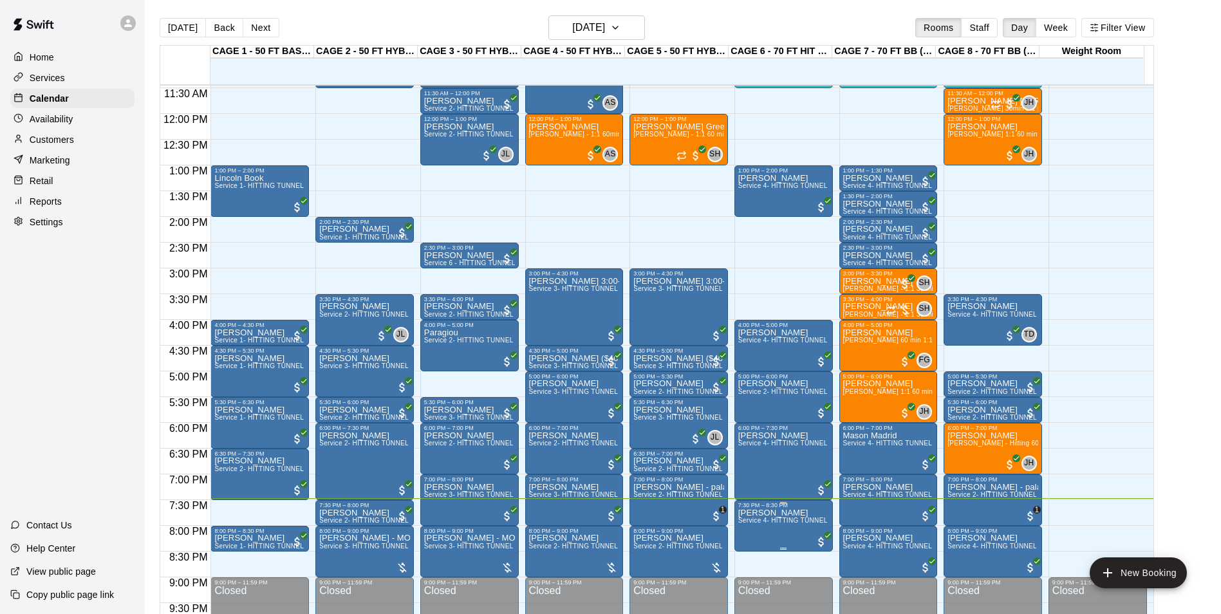
click at [772, 521] on span "Service 4- HITTING TUNNEL RENTAL - 70ft Baseball" at bounding box center [819, 520] width 163 height 7
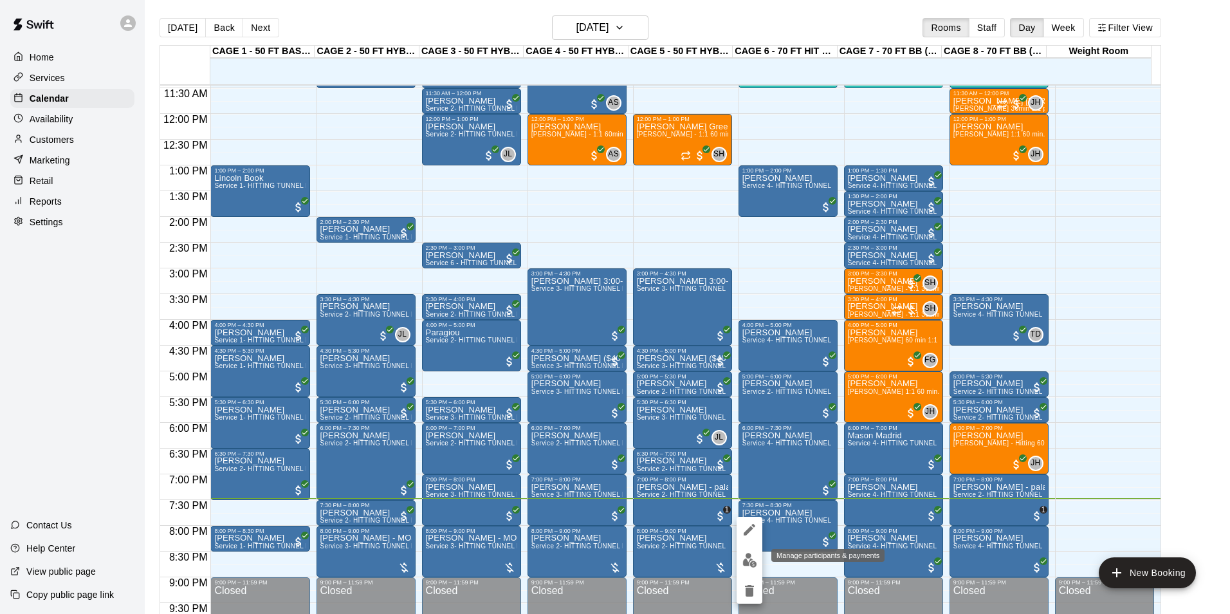
click at [750, 558] on img "edit" at bounding box center [750, 560] width 15 height 15
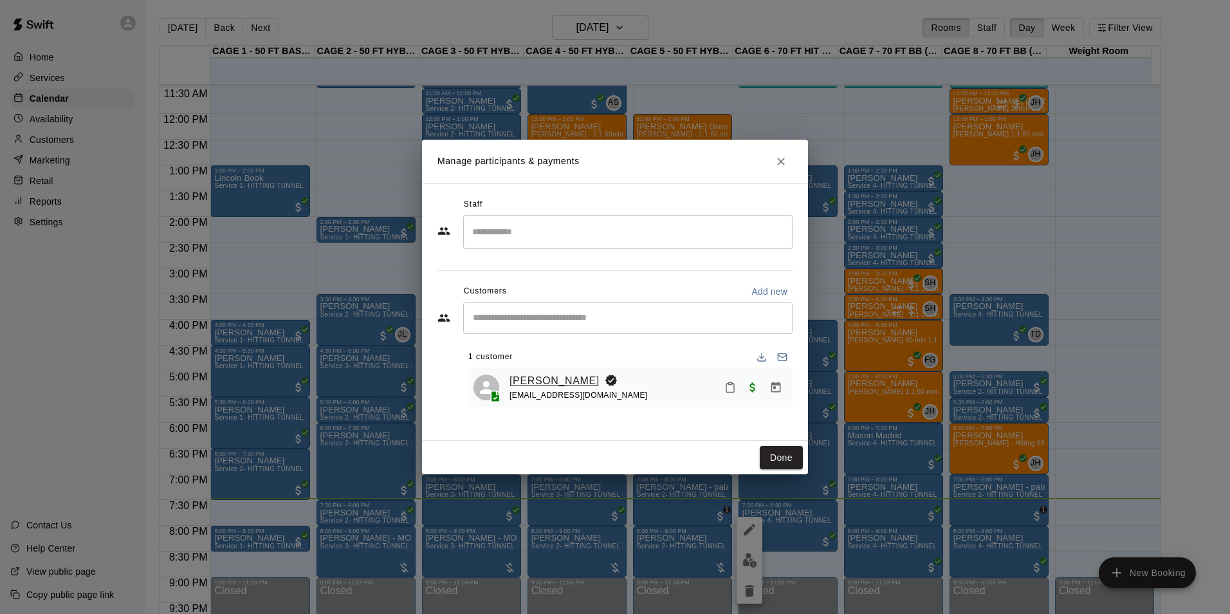
click at [533, 378] on link "[PERSON_NAME]" at bounding box center [555, 381] width 90 height 17
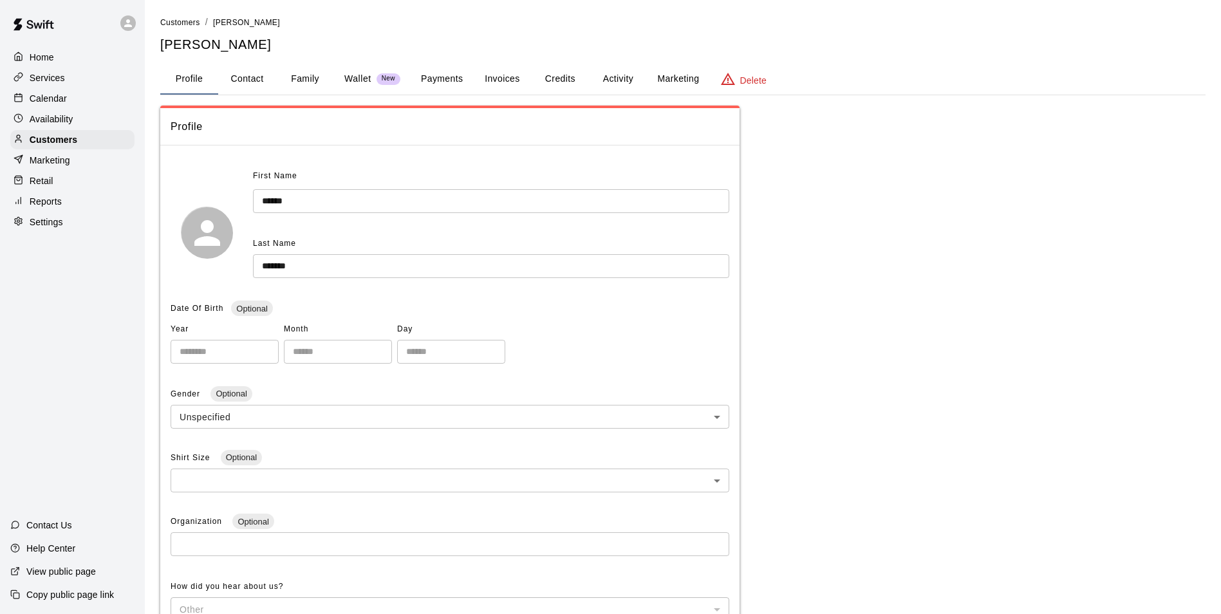
click at [229, 88] on button "Contact" at bounding box center [247, 79] width 58 height 31
select select "**"
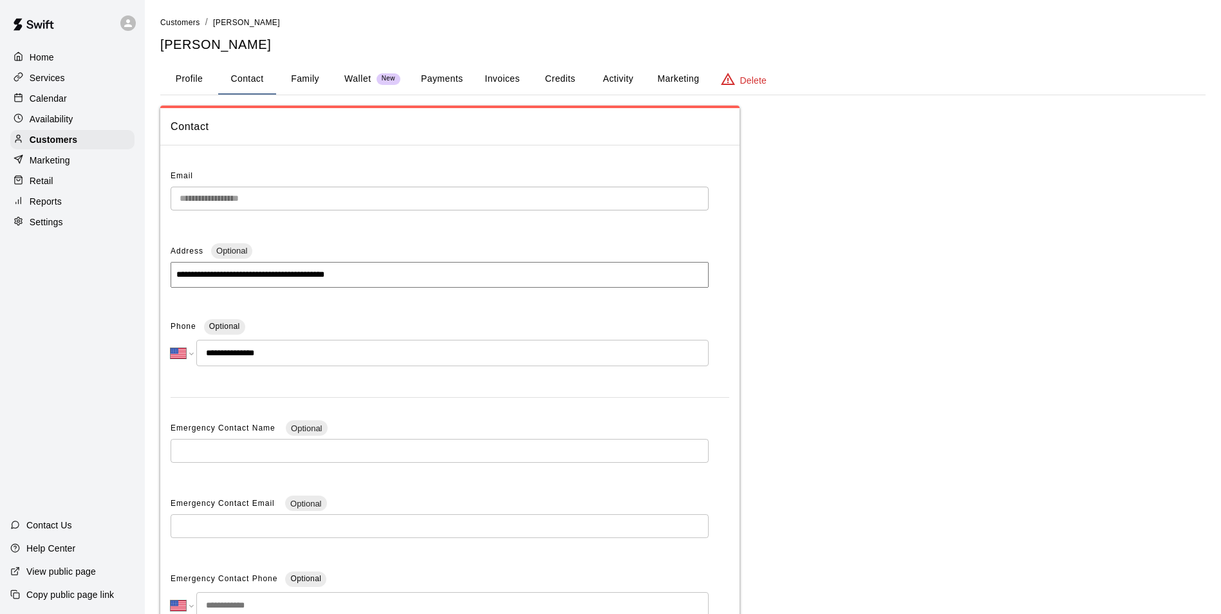
click at [376, 62] on div "**********" at bounding box center [682, 362] width 1045 height 694
click at [440, 75] on button "Payments" at bounding box center [442, 79] width 62 height 31
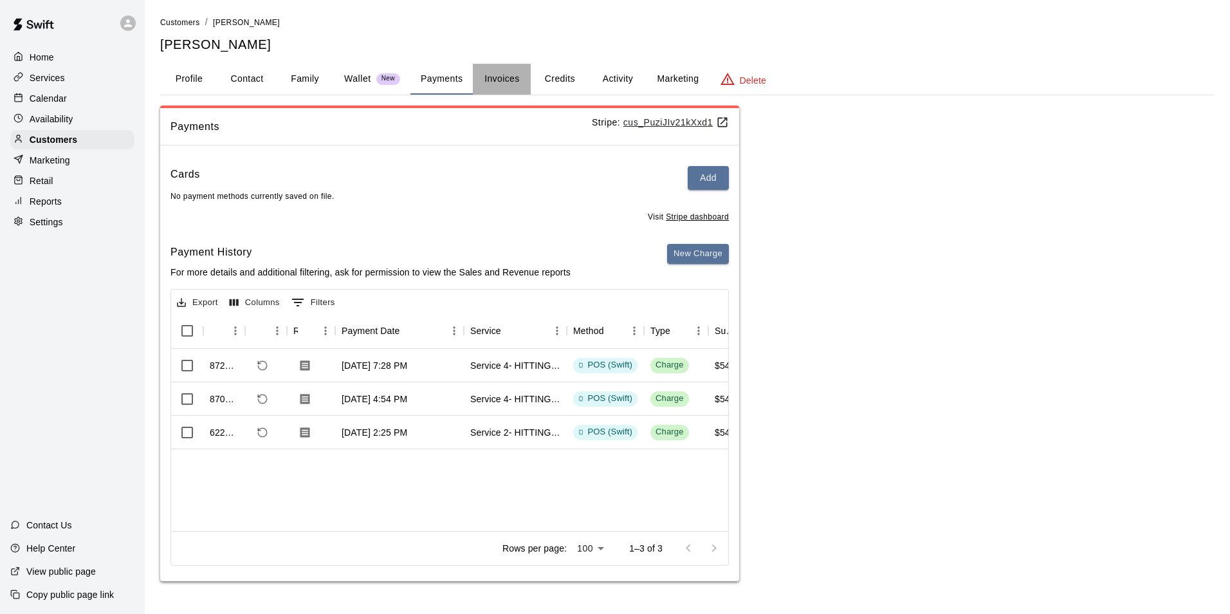
click at [505, 74] on button "Invoices" at bounding box center [502, 79] width 58 height 31
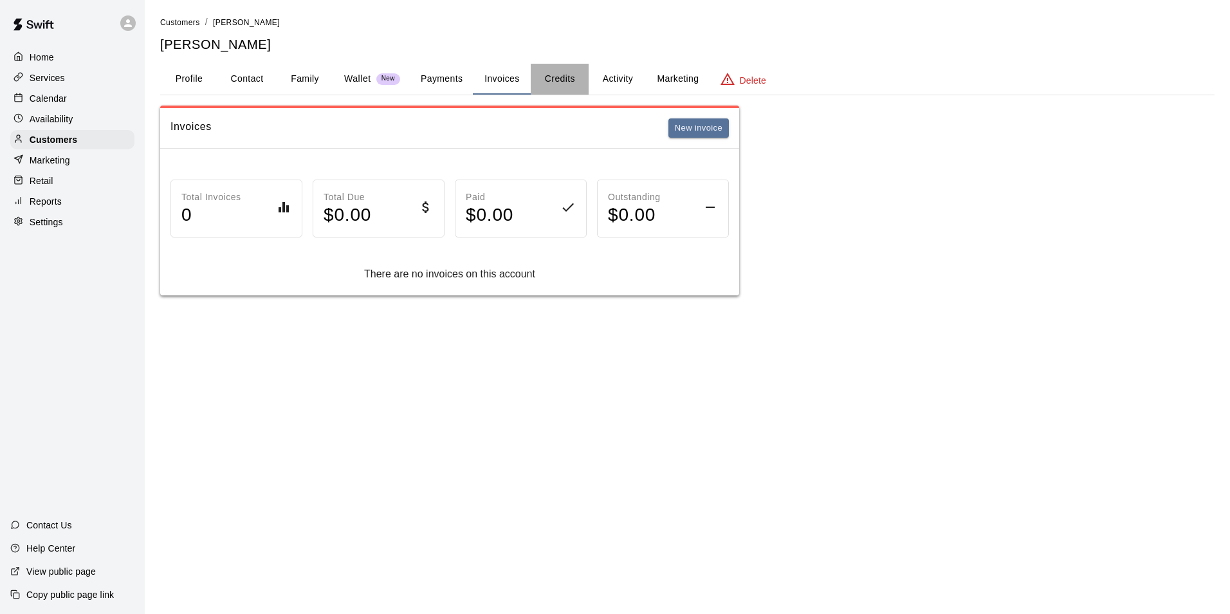
click at [562, 71] on button "Credits" at bounding box center [560, 79] width 58 height 31
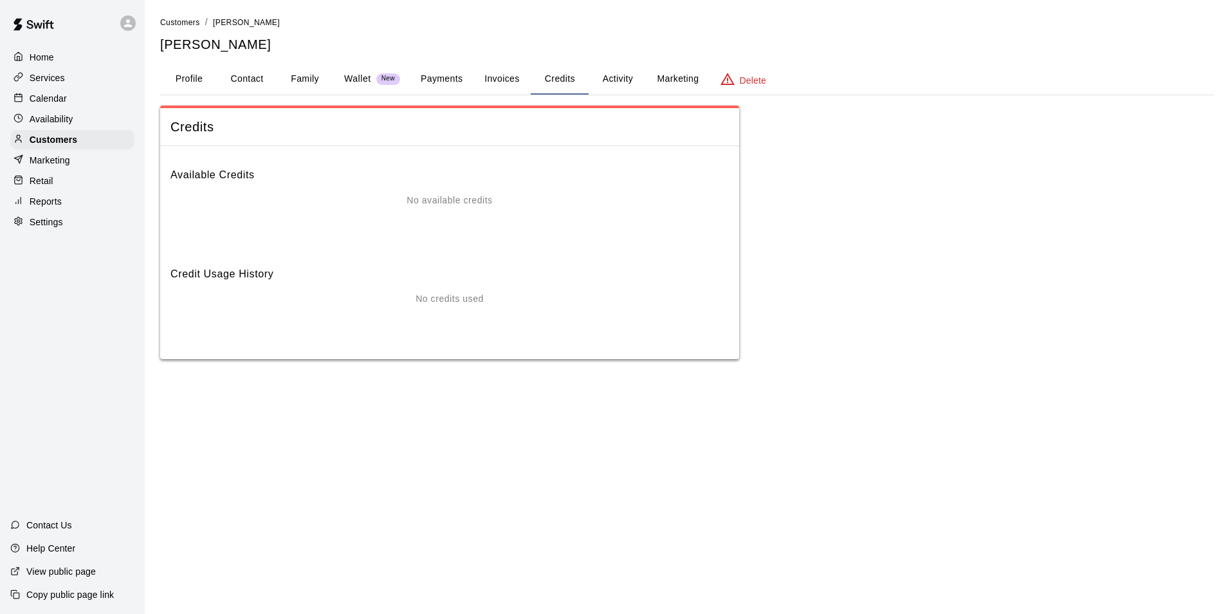
click at [618, 84] on button "Activity" at bounding box center [618, 79] width 58 height 31
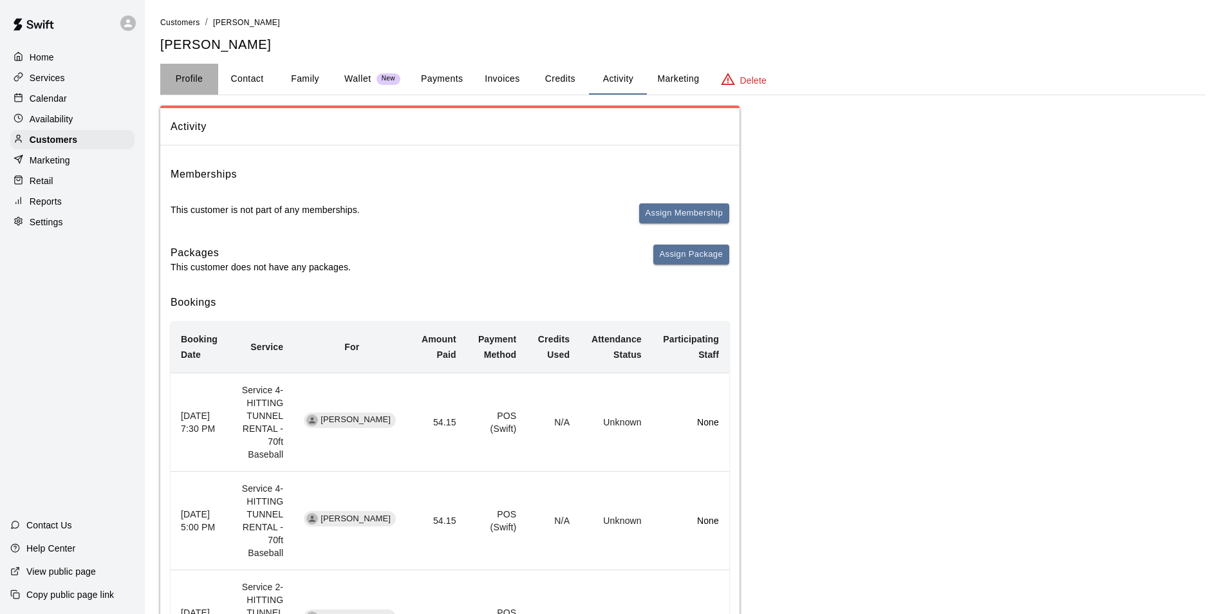
click at [187, 68] on button "Profile" at bounding box center [189, 79] width 58 height 31
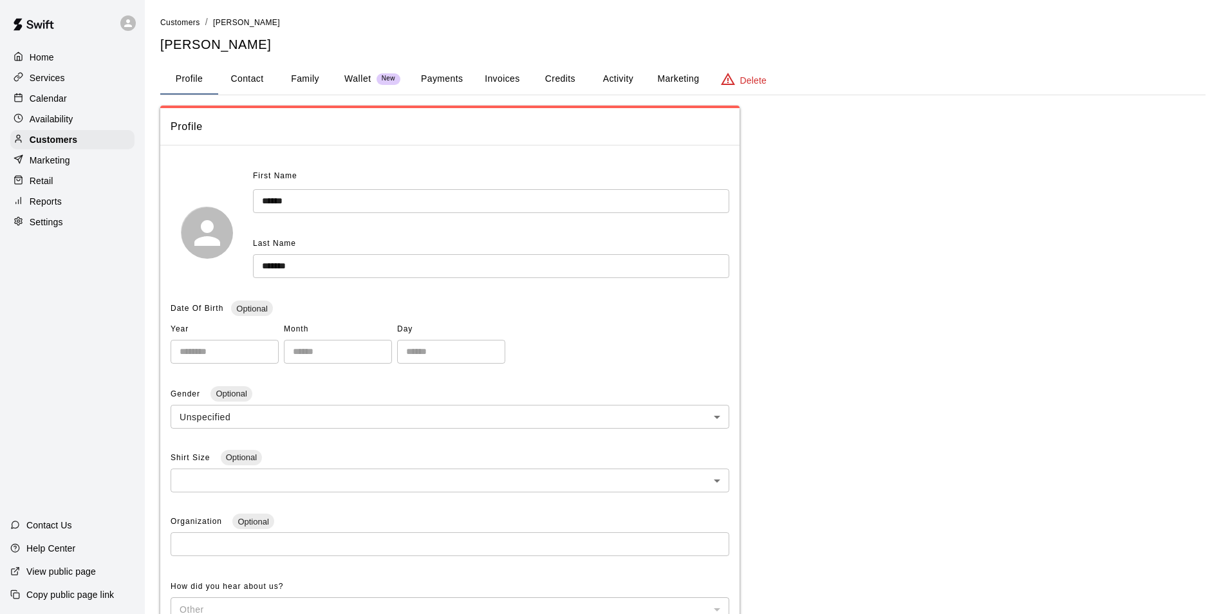
click at [250, 86] on button "Contact" at bounding box center [247, 79] width 58 height 31
select select "**"
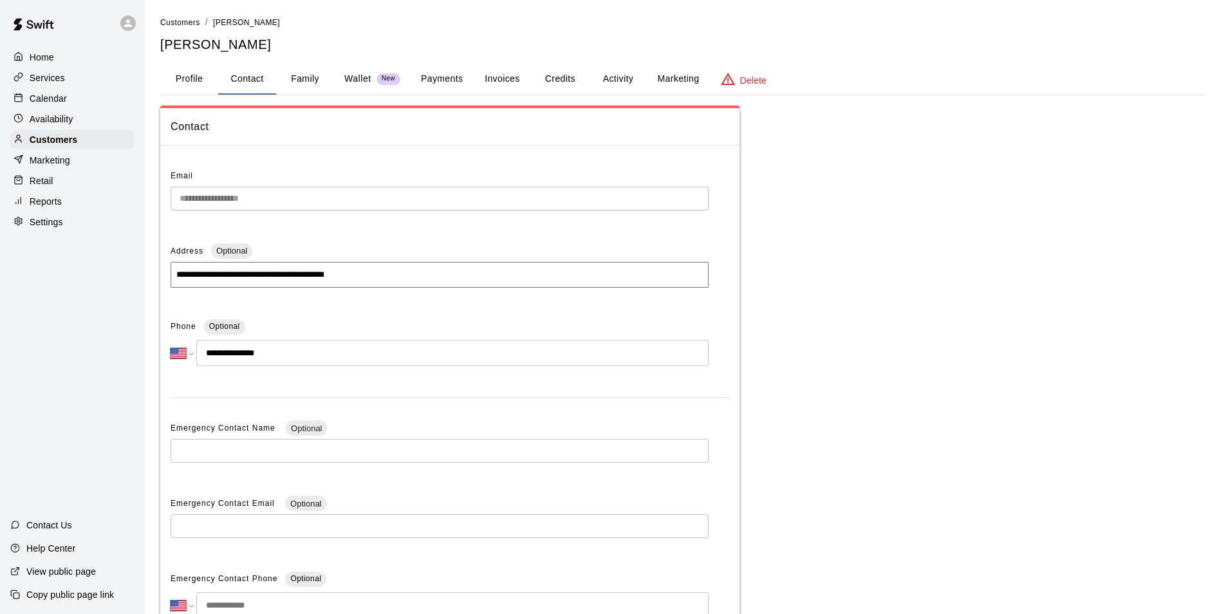
click at [311, 89] on button "Family" at bounding box center [305, 79] width 58 height 31
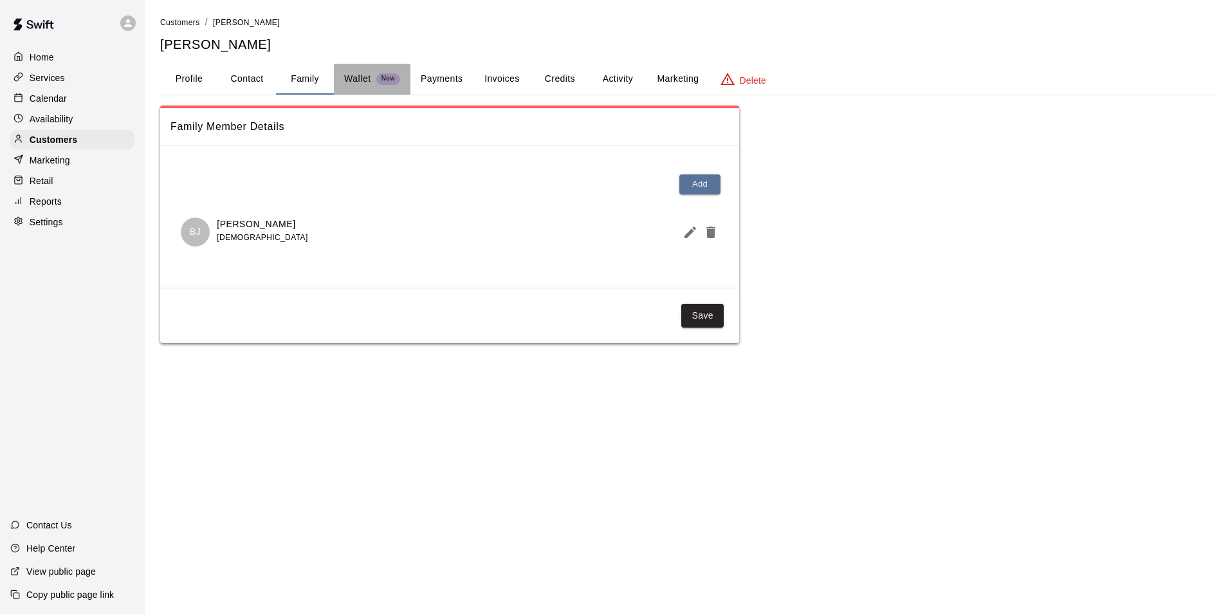
click at [354, 82] on p "Wallet" at bounding box center [357, 79] width 27 height 14
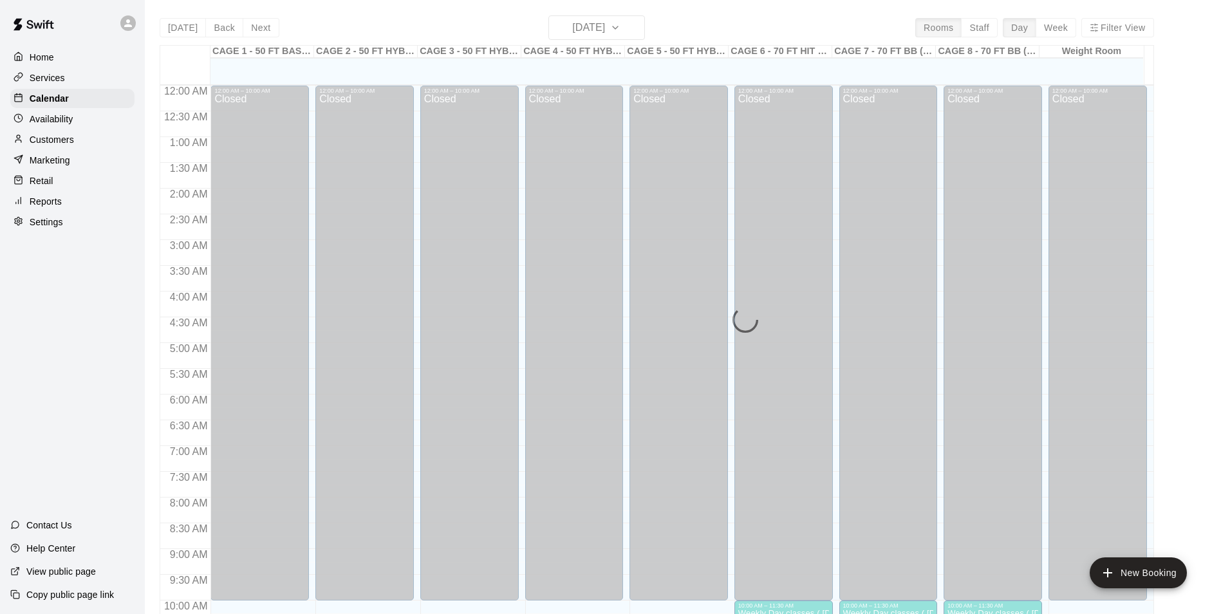
scroll to position [654, 0]
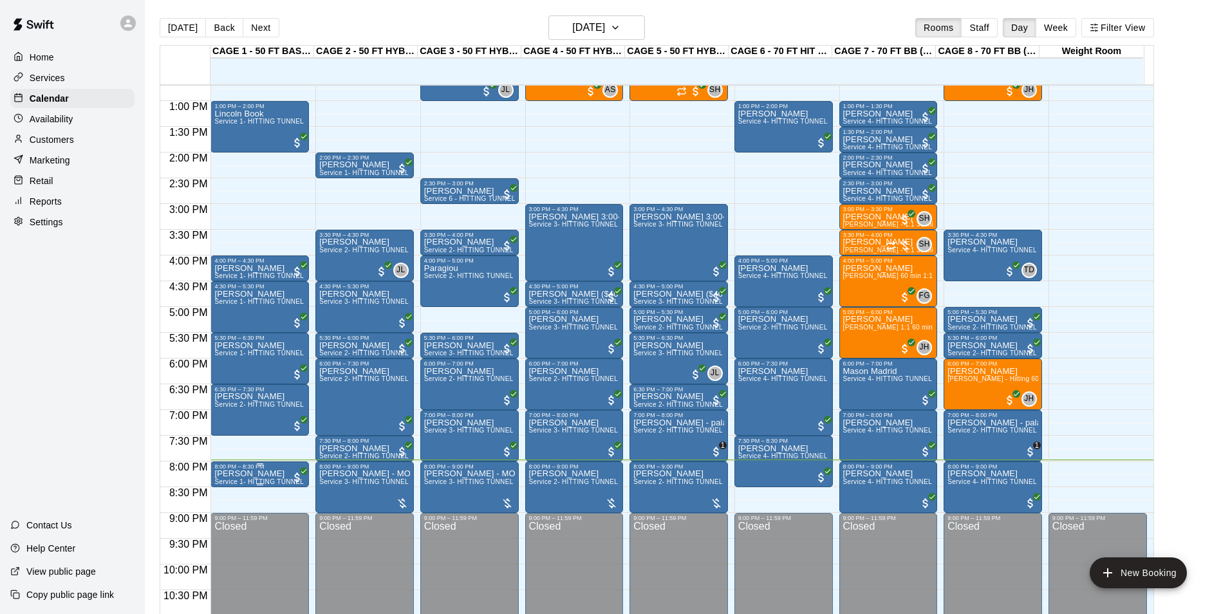
click at [286, 481] on span "Service 1- HITTING TUNNEL RENTAL - 50ft Baseball w/ Auto/Manual Feeder" at bounding box center [332, 481] width 236 height 7
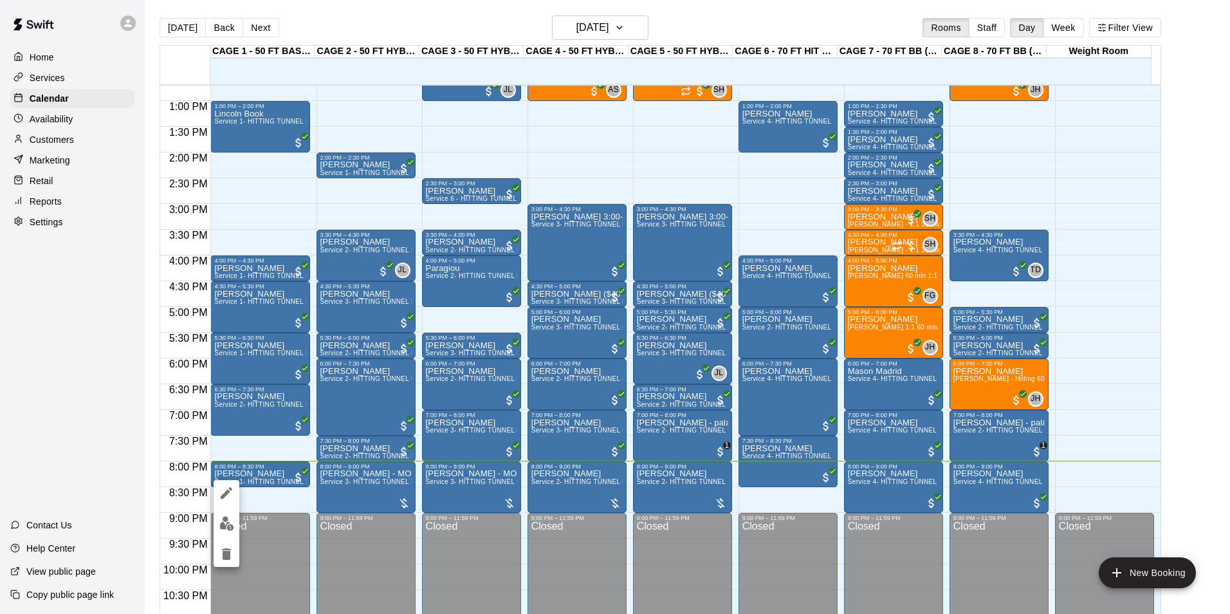
click at [285, 481] on div at bounding box center [615, 307] width 1230 height 614
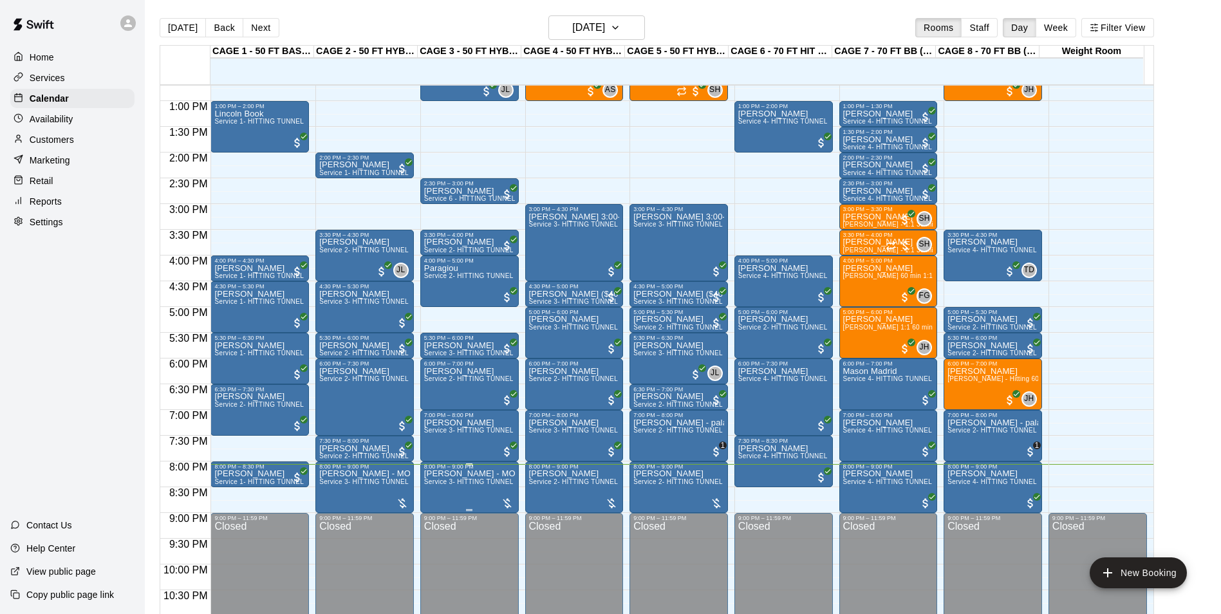
click at [433, 483] on span "Service 3- HITTING TUNNEL RENTAL - 50ft Softball" at bounding box center [504, 481] width 160 height 7
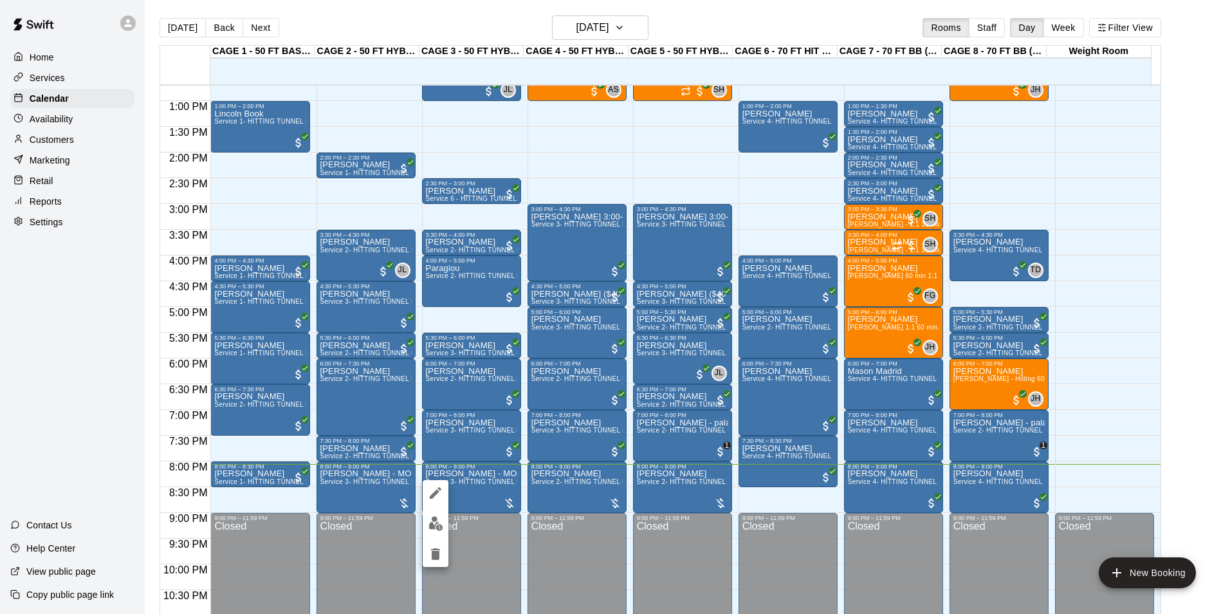
click at [456, 479] on div at bounding box center [615, 307] width 1230 height 614
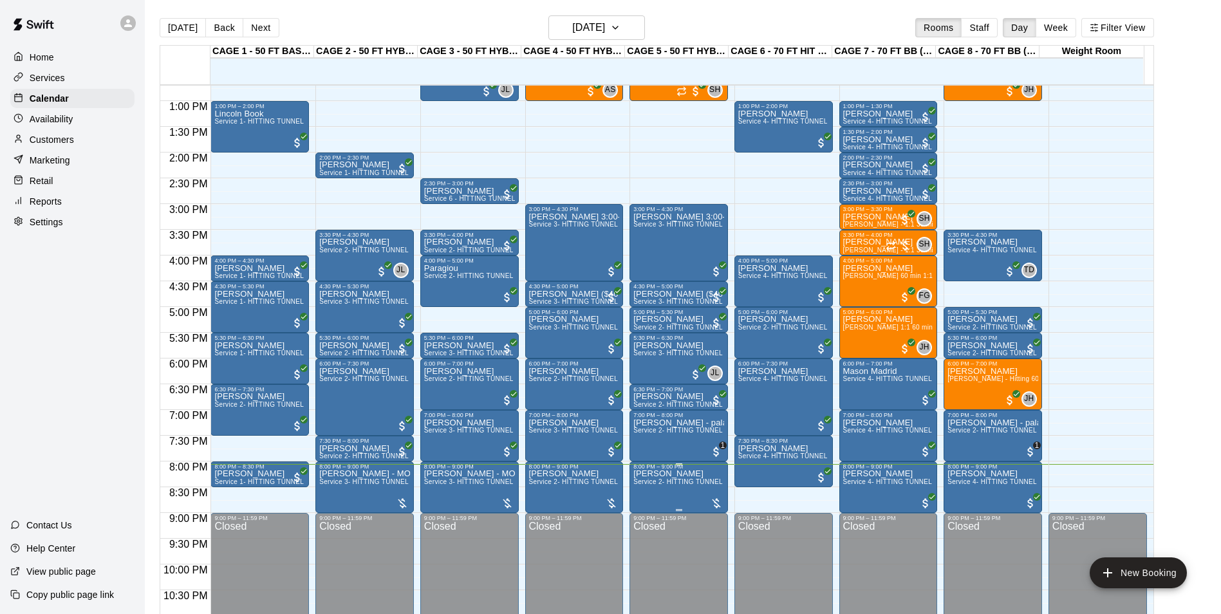
click at [678, 482] on span "Service 2- HITTING TUNNEL RENTAL - 50ft Baseball" at bounding box center [714, 481] width 163 height 7
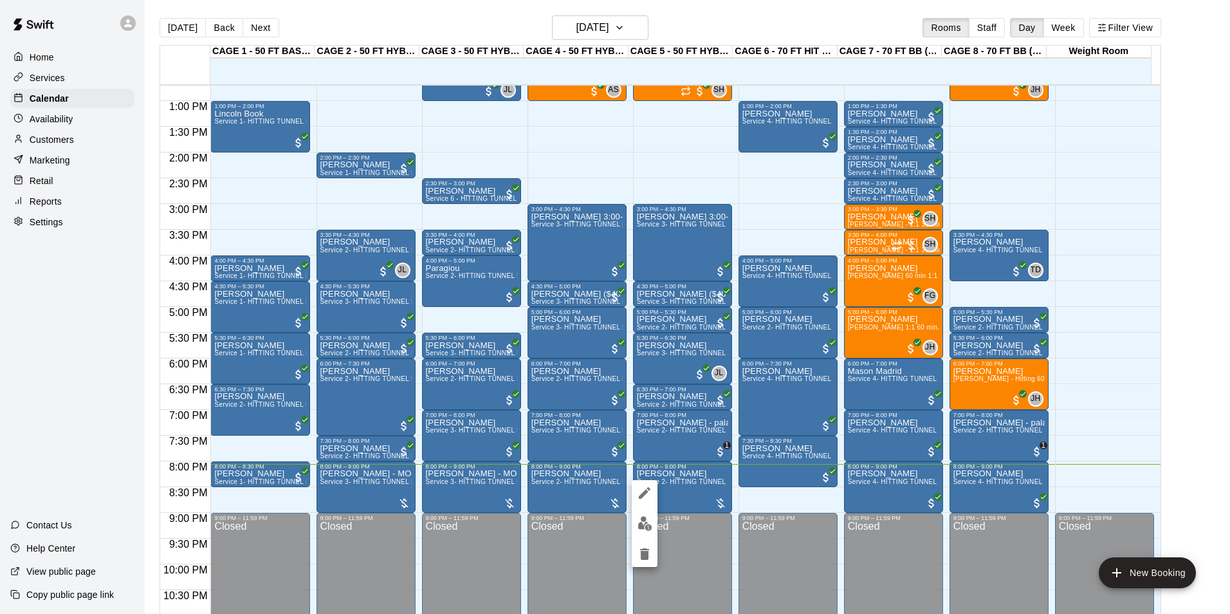
click at [645, 522] on img "edit" at bounding box center [645, 523] width 15 height 15
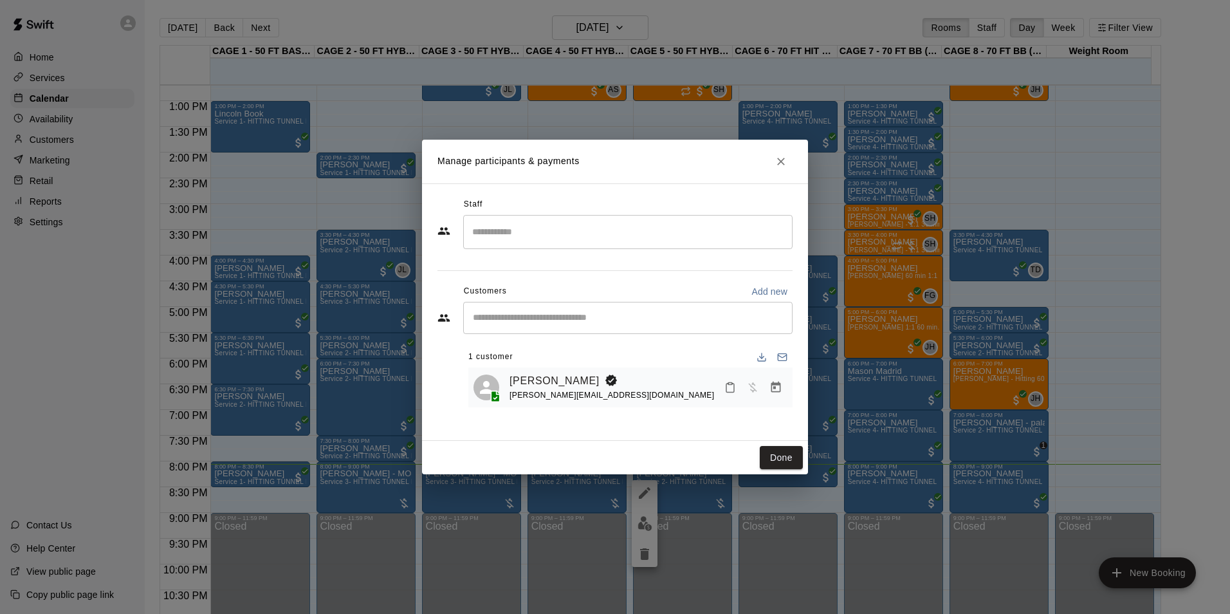
click at [786, 389] on button "Manage bookings & payment" at bounding box center [775, 387] width 23 height 23
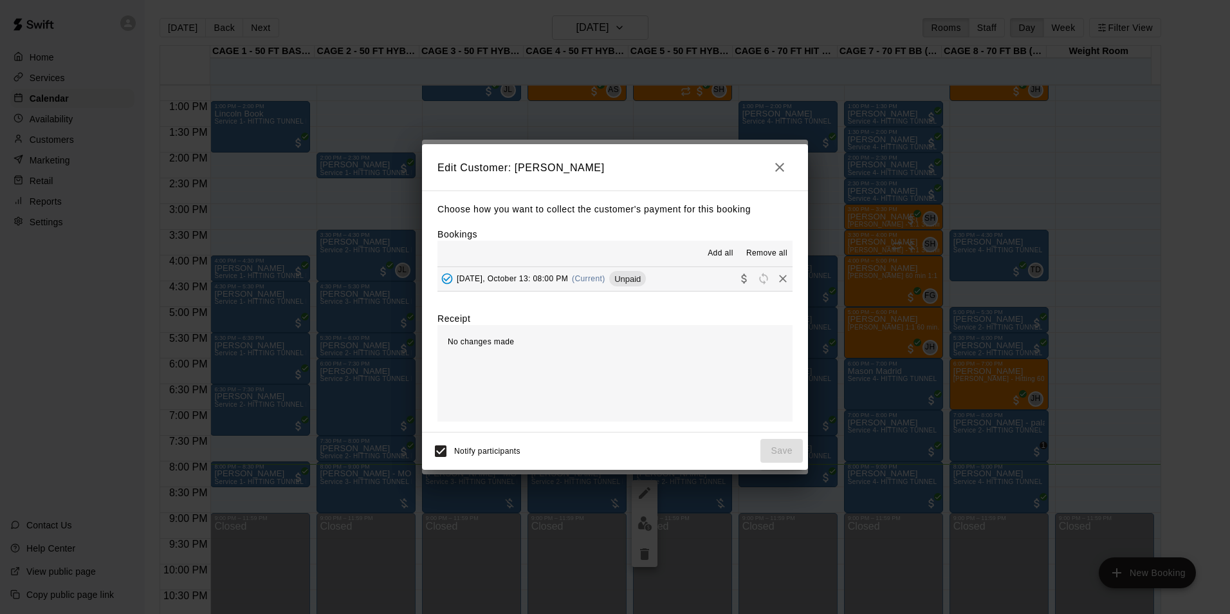
click at [665, 284] on button "[DATE], October 13: 08:00 PM (Current) Unpaid" at bounding box center [615, 279] width 355 height 24
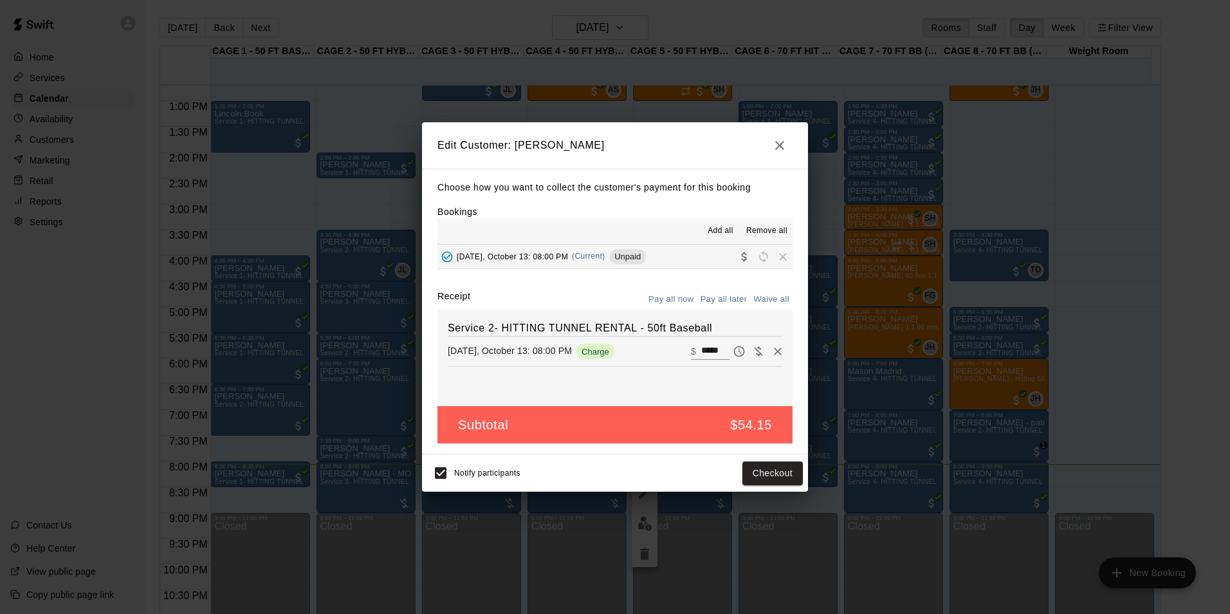
click at [701, 350] on input "*****" at bounding box center [715, 351] width 28 height 17
type input "**"
click at [771, 474] on button "Checkout" at bounding box center [773, 473] width 60 height 24
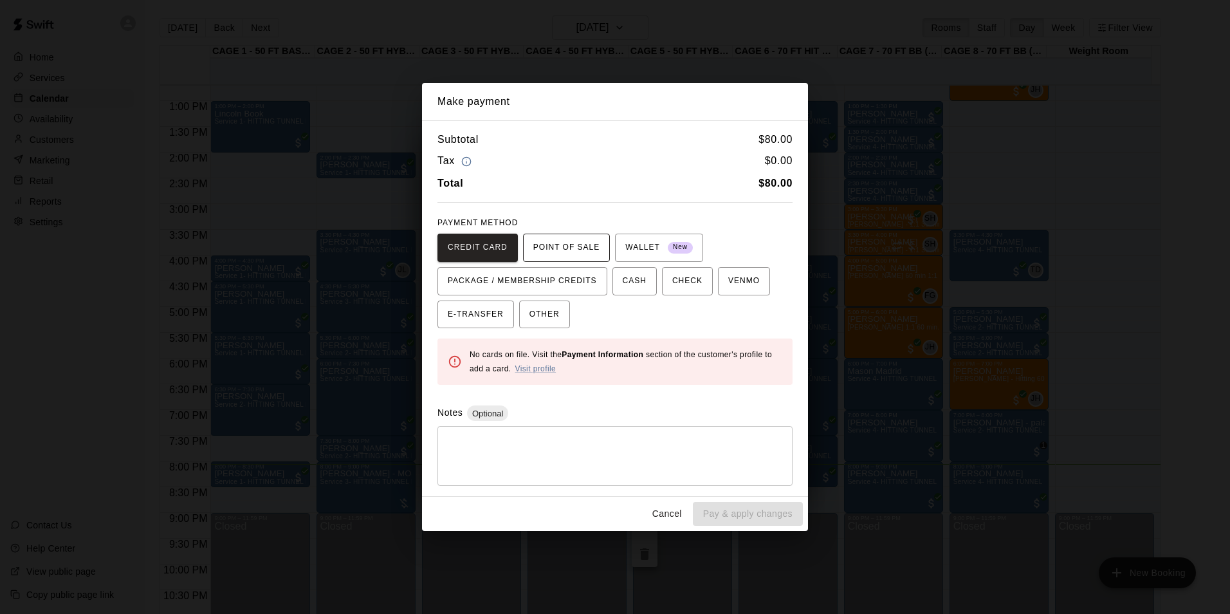
click at [545, 252] on span "POINT OF SALE" at bounding box center [566, 247] width 66 height 21
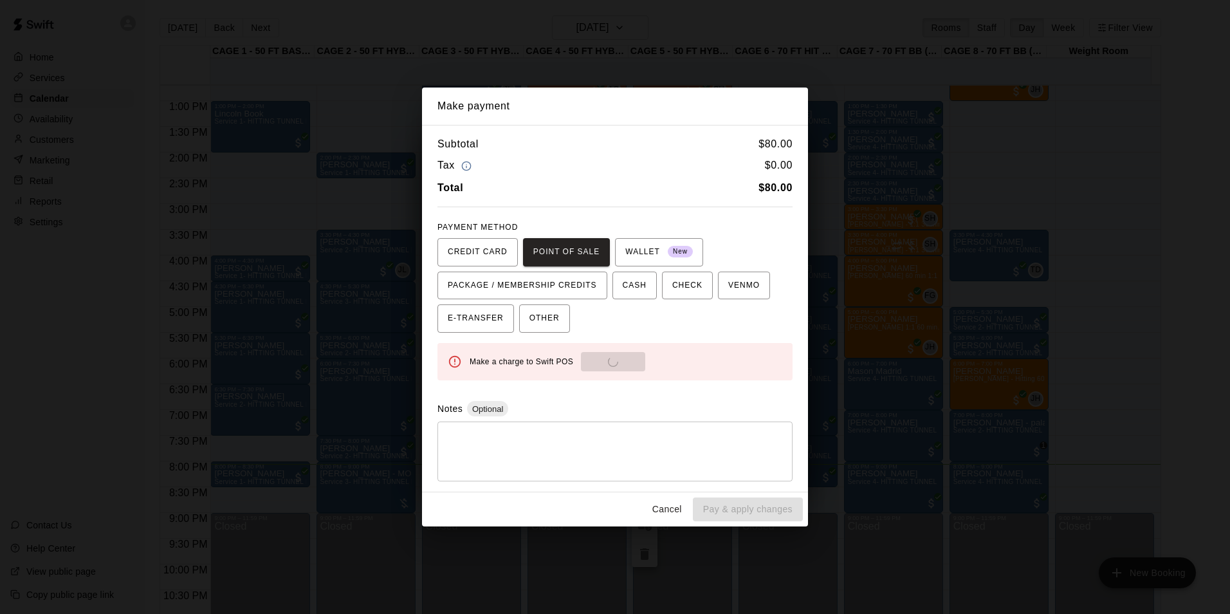
click at [989, 319] on div "Make payment Subtotal $ 80.00 Tax $ 0.00 Total $ 80.00 PAYMENT METHOD CREDIT CA…" at bounding box center [615, 307] width 1230 height 614
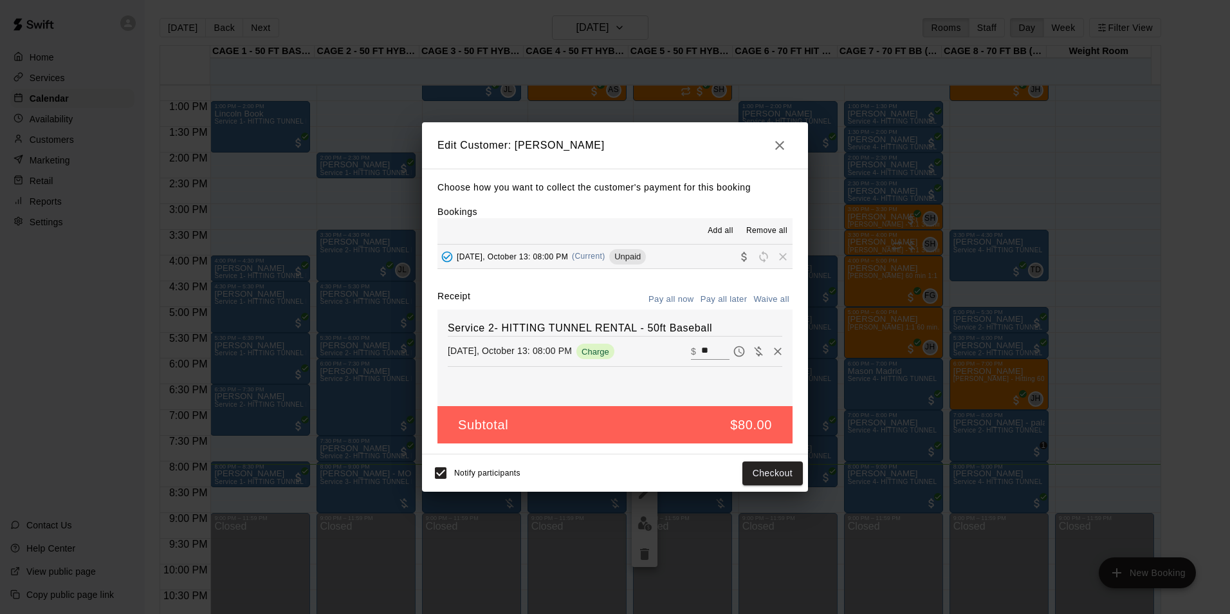
click at [820, 465] on div "Edit Customer: [PERSON_NAME] Choose how you want to collect the customer's paym…" at bounding box center [615, 307] width 1230 height 614
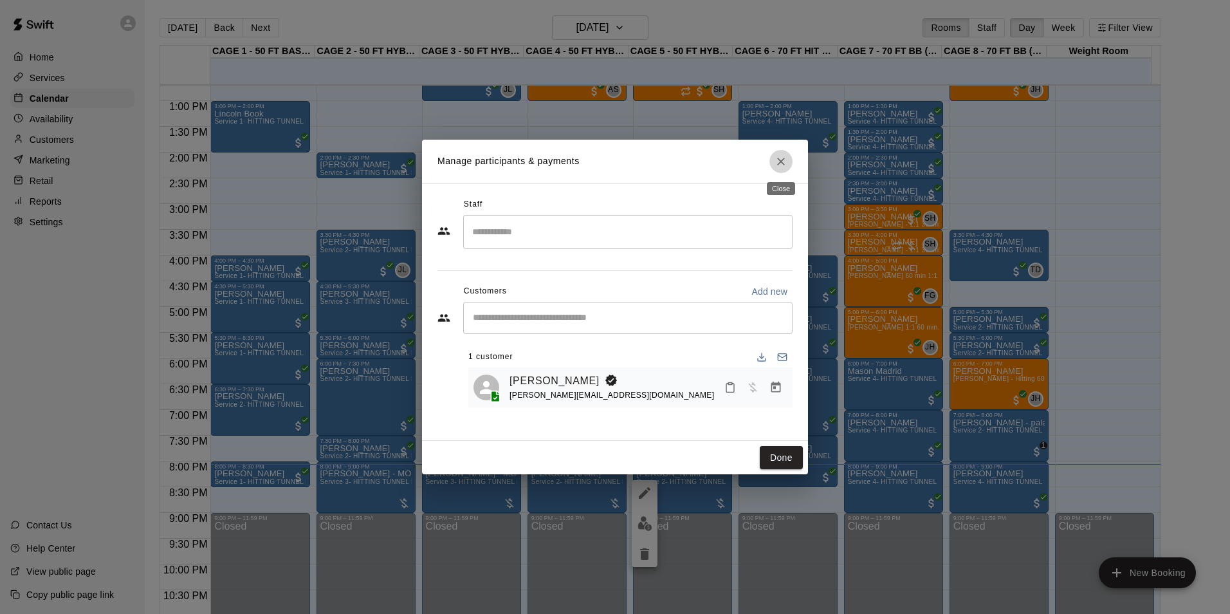
click at [781, 165] on icon "Close" at bounding box center [781, 161] width 13 height 13
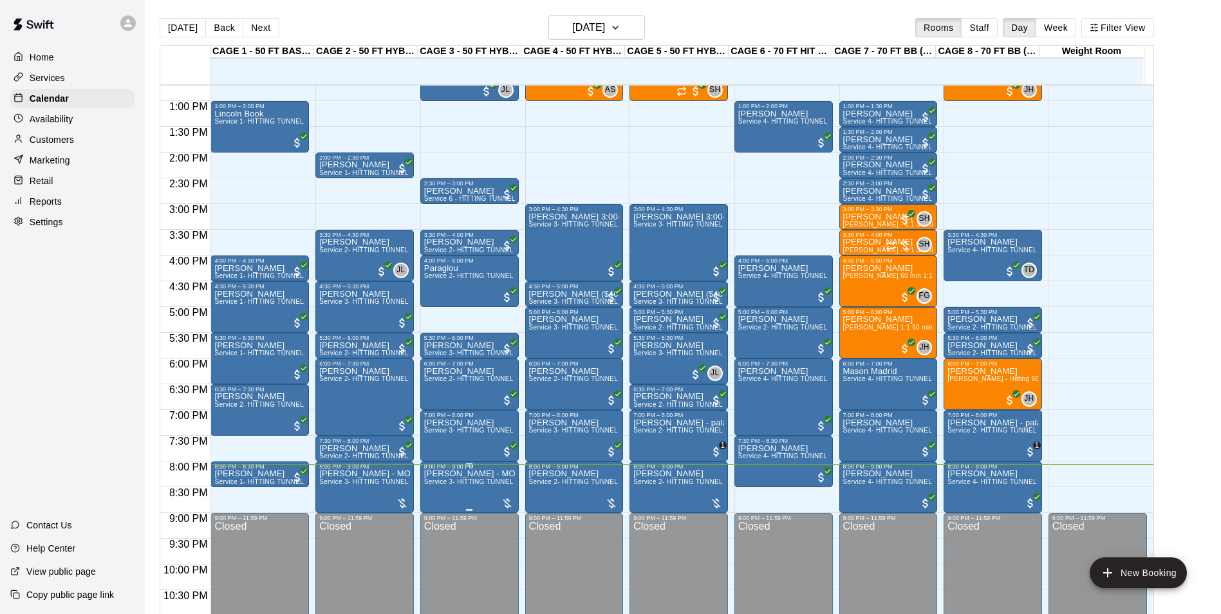
click at [445, 485] on span "Service 3- HITTING TUNNEL RENTAL - 50ft Softball" at bounding box center [504, 481] width 160 height 7
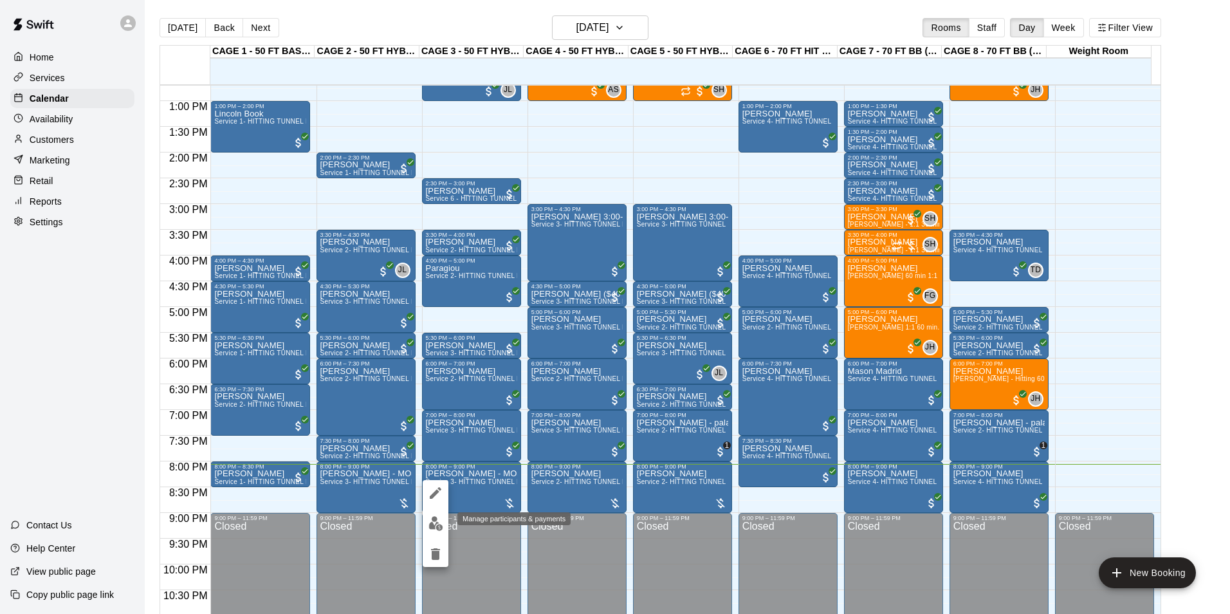
click at [436, 519] on img "edit" at bounding box center [436, 523] width 15 height 15
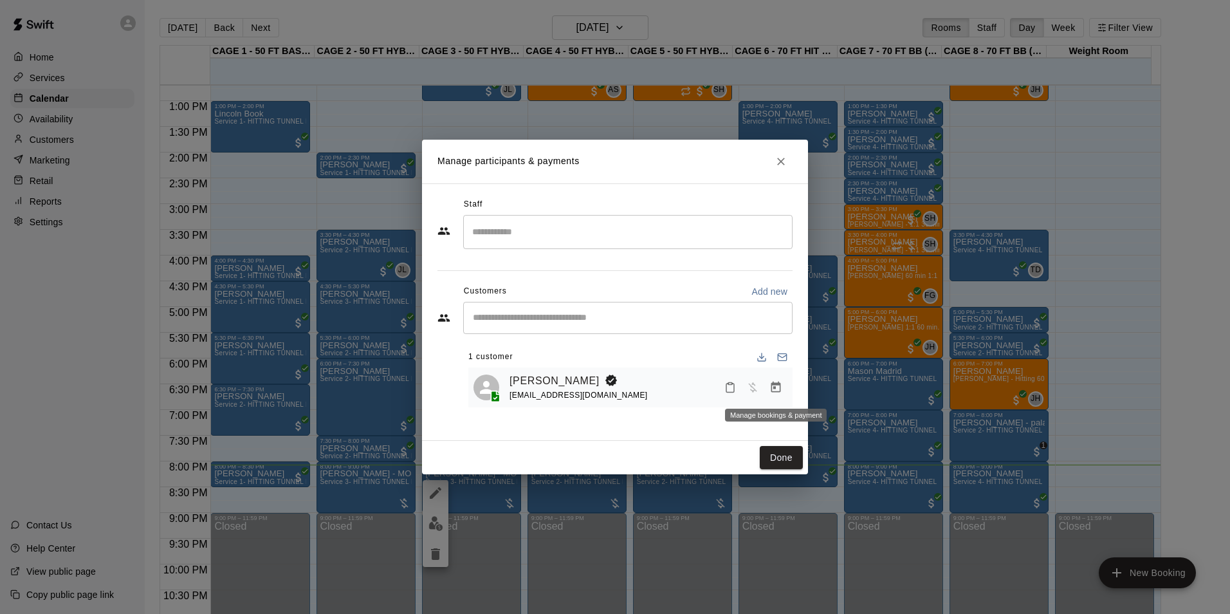
click at [767, 390] on button "Manage bookings & payment" at bounding box center [775, 387] width 23 height 23
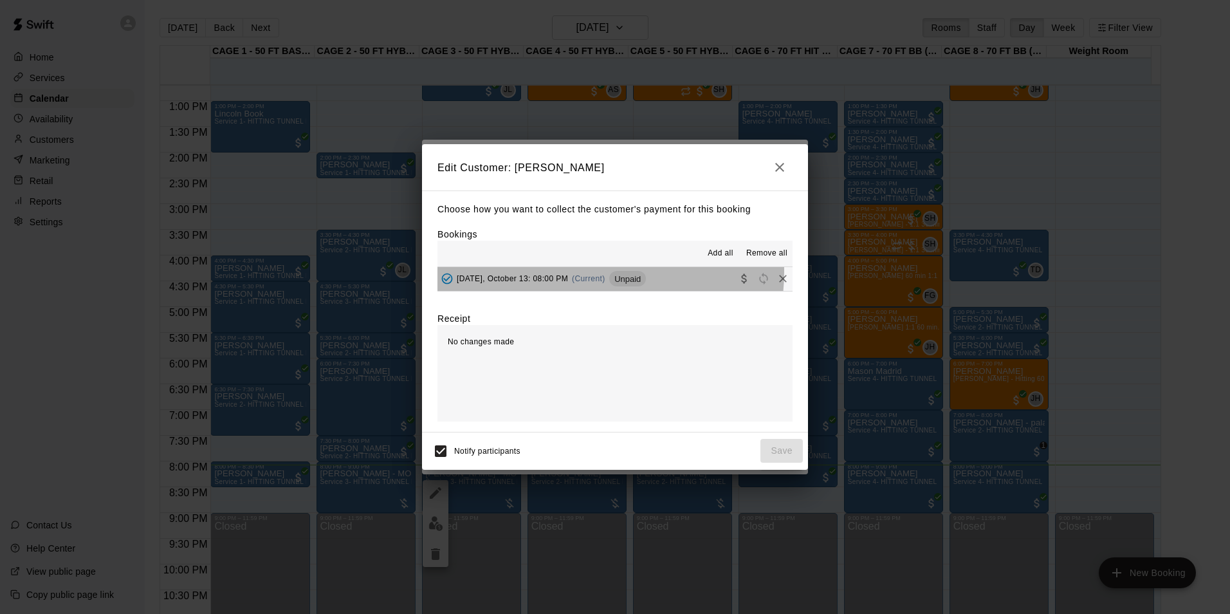
click at [591, 273] on div "[DATE], October 13: 08:00 PM (Current) Unpaid" at bounding box center [542, 278] width 208 height 19
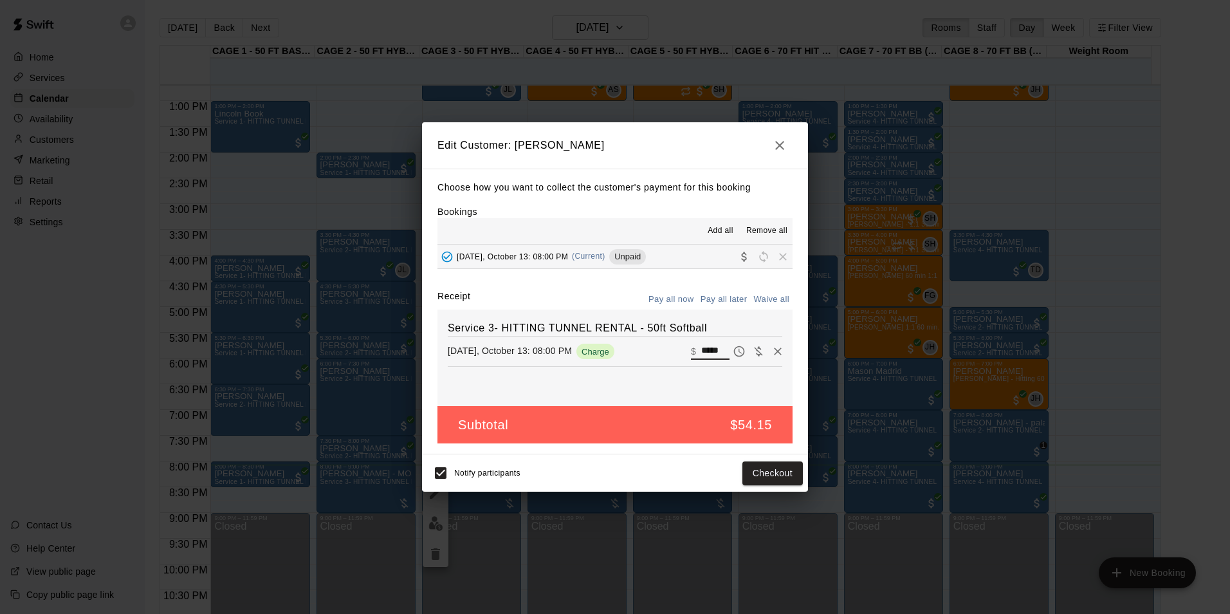
click at [708, 348] on input "*****" at bounding box center [715, 351] width 28 height 17
type input "**"
click at [776, 466] on button "Checkout" at bounding box center [773, 473] width 60 height 24
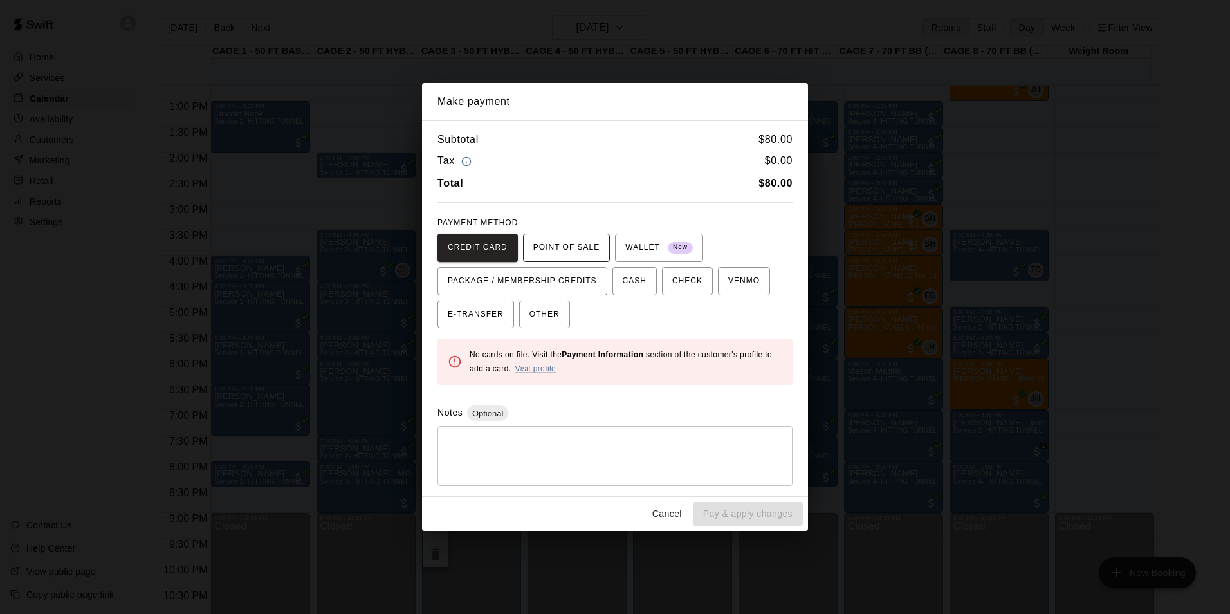
drag, startPoint x: 568, startPoint y: 239, endPoint x: 585, endPoint y: 245, distance: 17.7
click at [569, 240] on span "POINT OF SALE" at bounding box center [566, 247] width 66 height 21
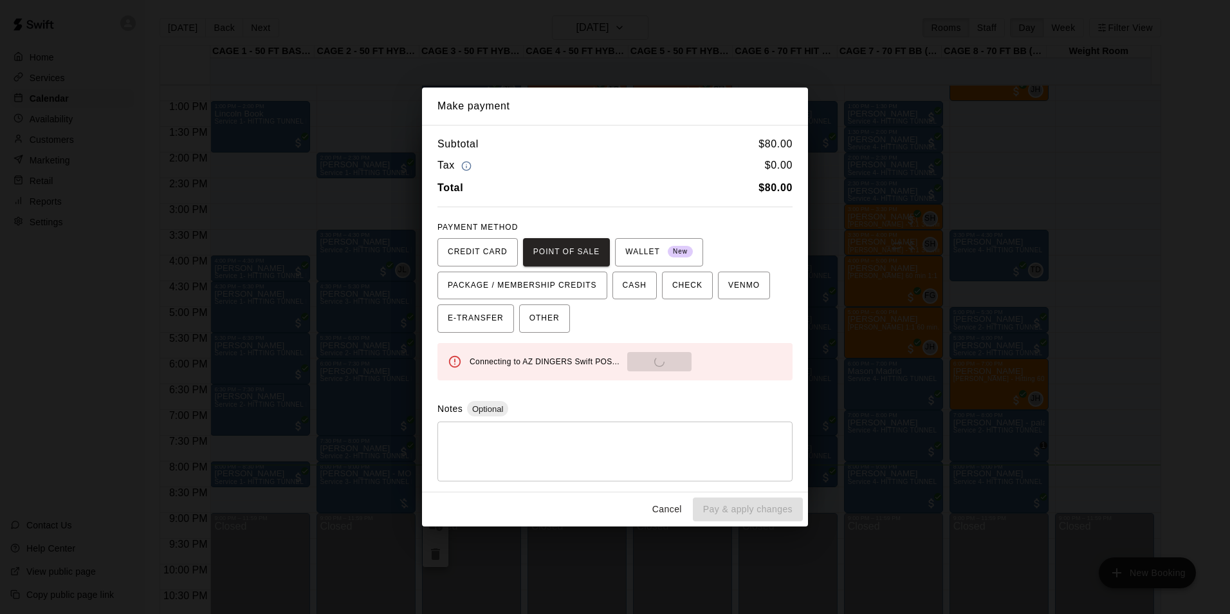
drag, startPoint x: 943, startPoint y: 477, endPoint x: 954, endPoint y: 454, distance: 25.6
click at [952, 465] on div "Make payment Subtotal $ 80.00 Tax $ 0.00 Total $ 80.00 PAYMENT METHOD CREDIT CA…" at bounding box center [615, 307] width 1230 height 614
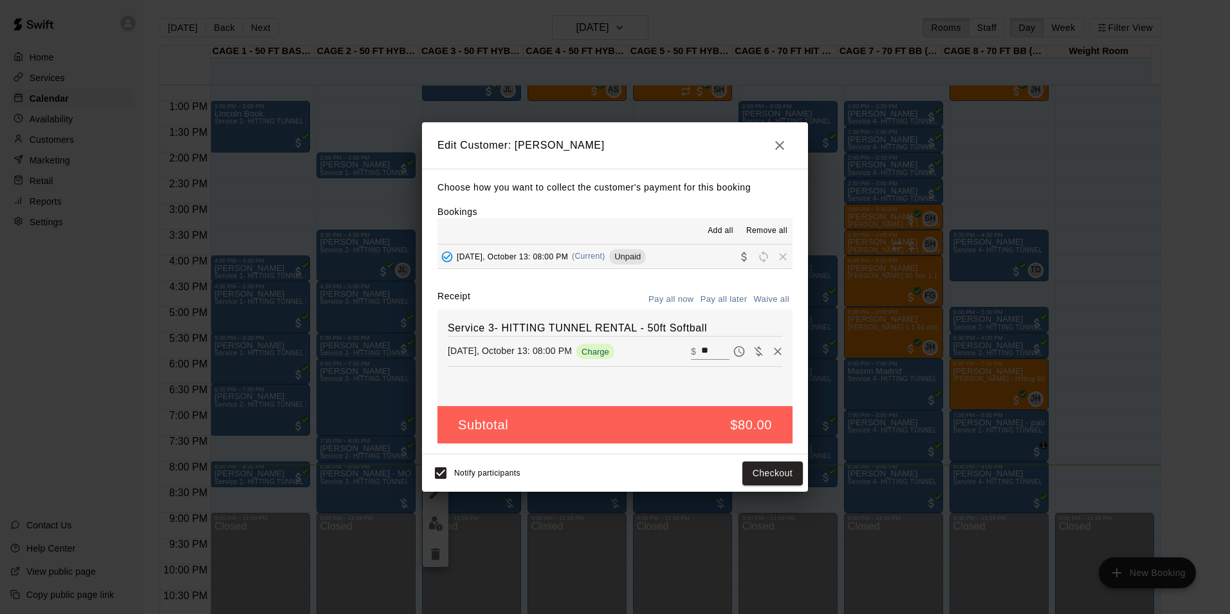
click at [790, 149] on button "button" at bounding box center [780, 146] width 26 height 26
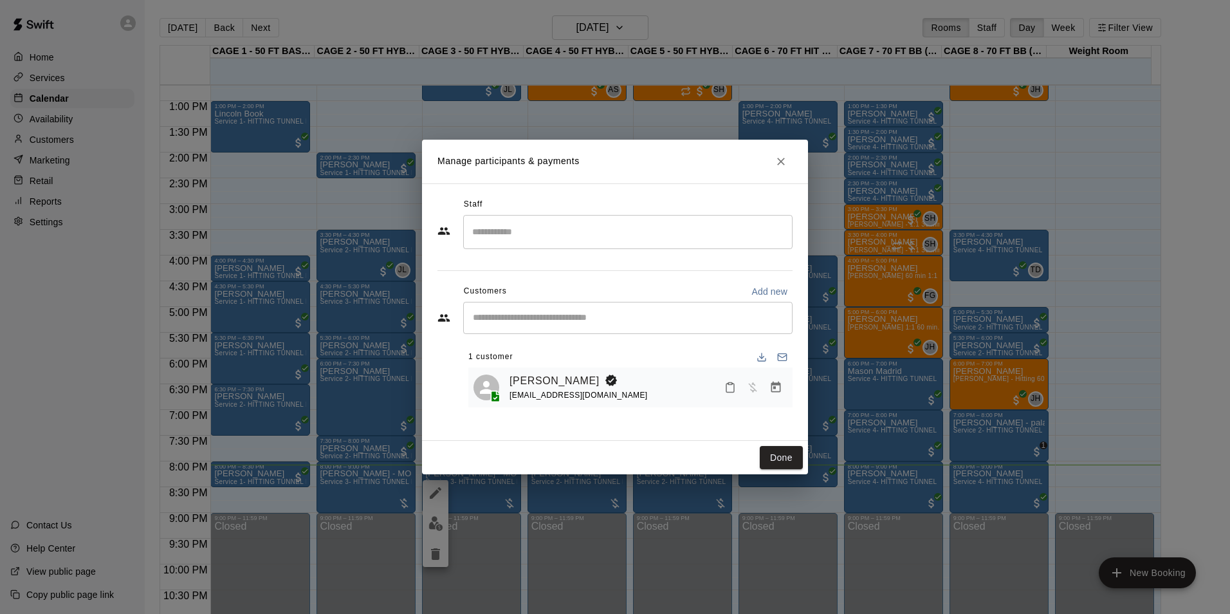
click at [790, 149] on h2 "Manage participants & payments" at bounding box center [615, 162] width 386 height 44
click at [790, 158] on button "Close" at bounding box center [781, 161] width 23 height 23
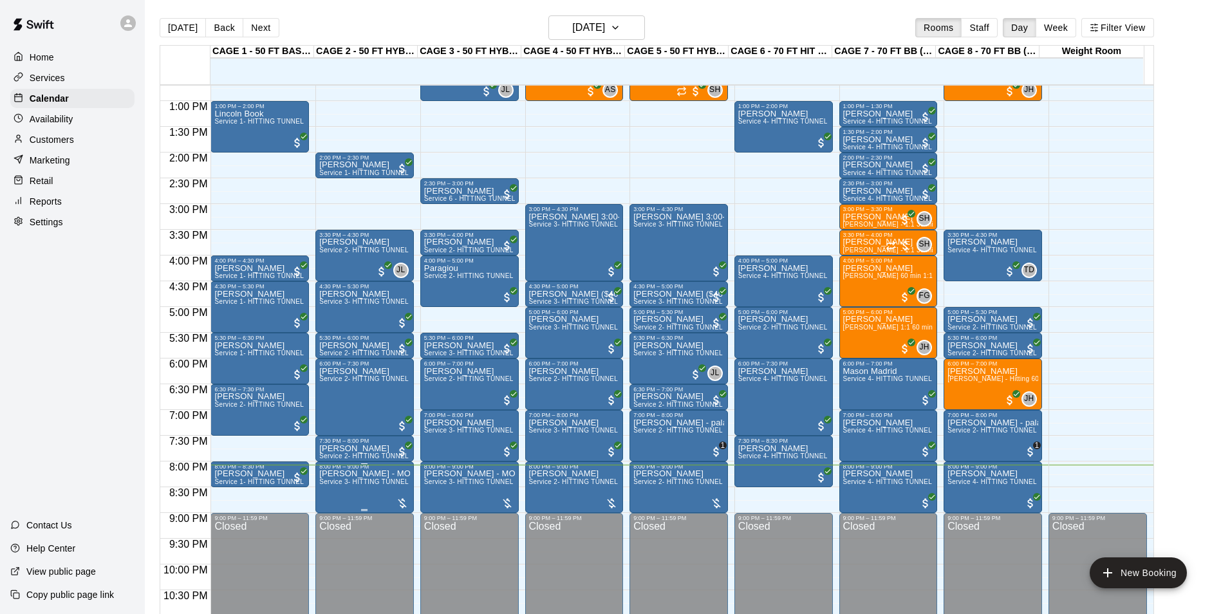
click at [370, 474] on p "[PERSON_NAME] - MOJO softball team - will call back by 3:30 to confirm" at bounding box center [364, 474] width 91 height 0
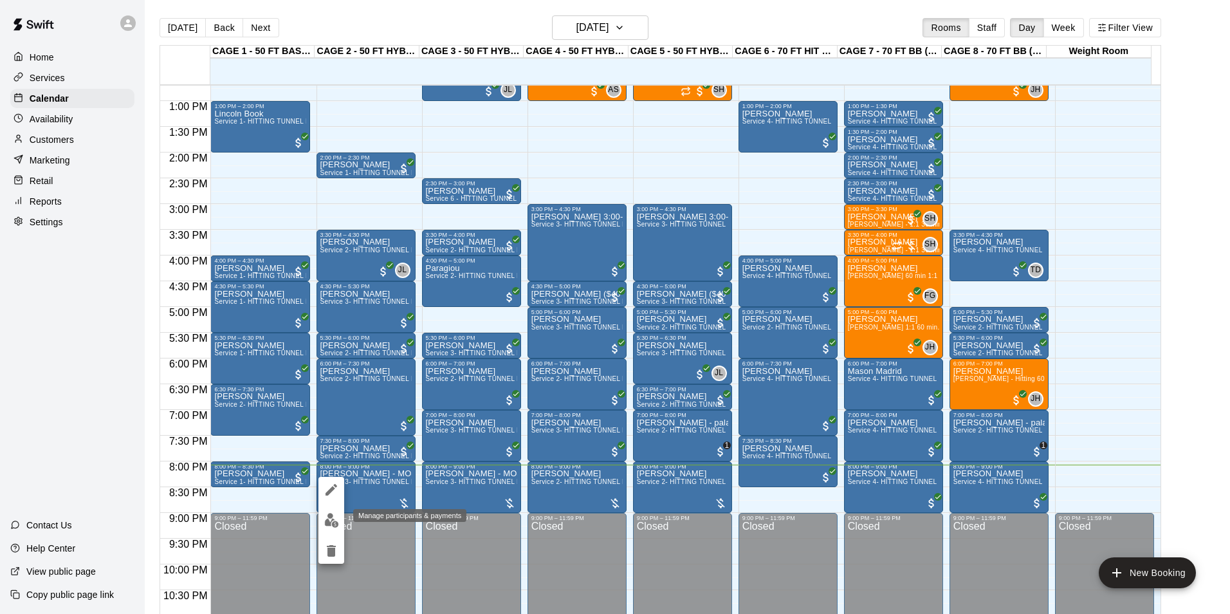
click at [334, 516] on img "edit" at bounding box center [331, 520] width 15 height 15
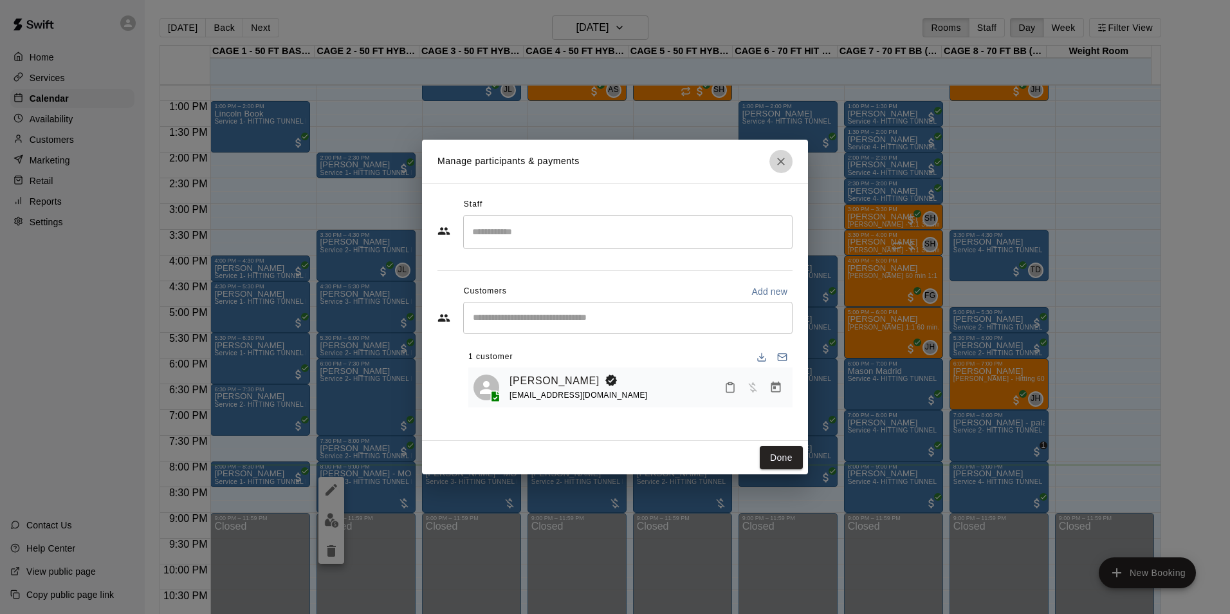
click at [777, 172] on button "Close" at bounding box center [781, 161] width 23 height 23
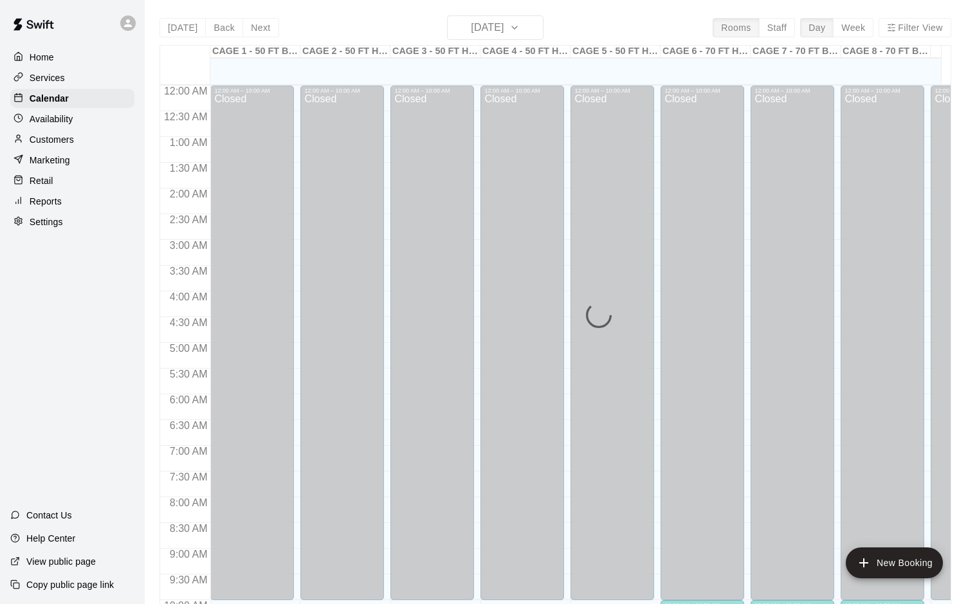
scroll to position [629, 0]
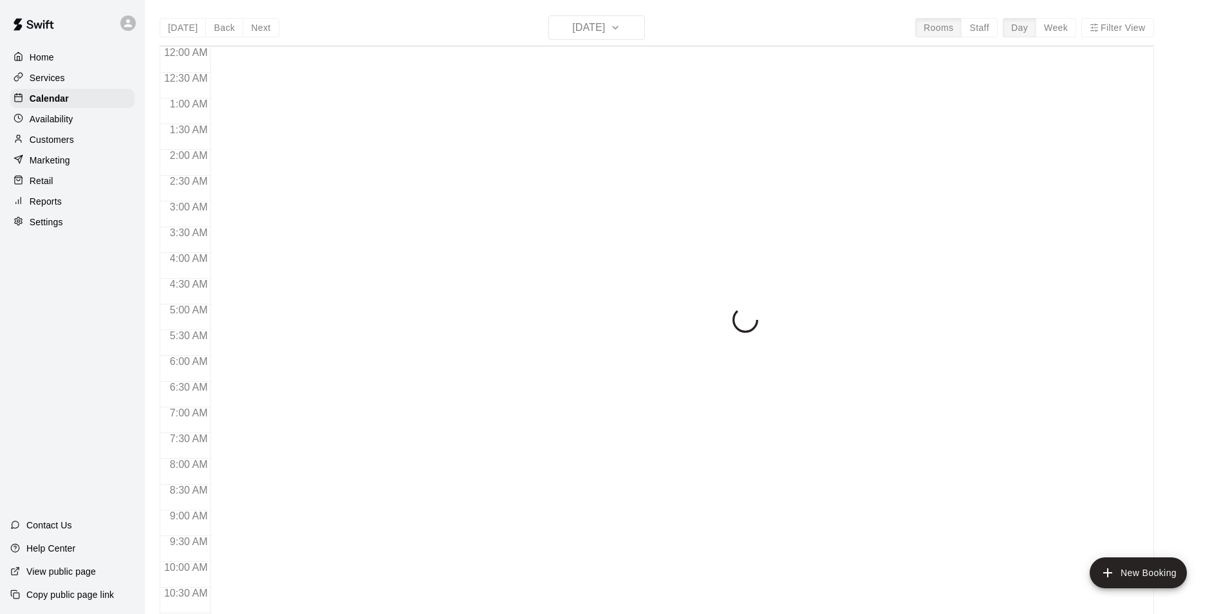
scroll to position [654, 0]
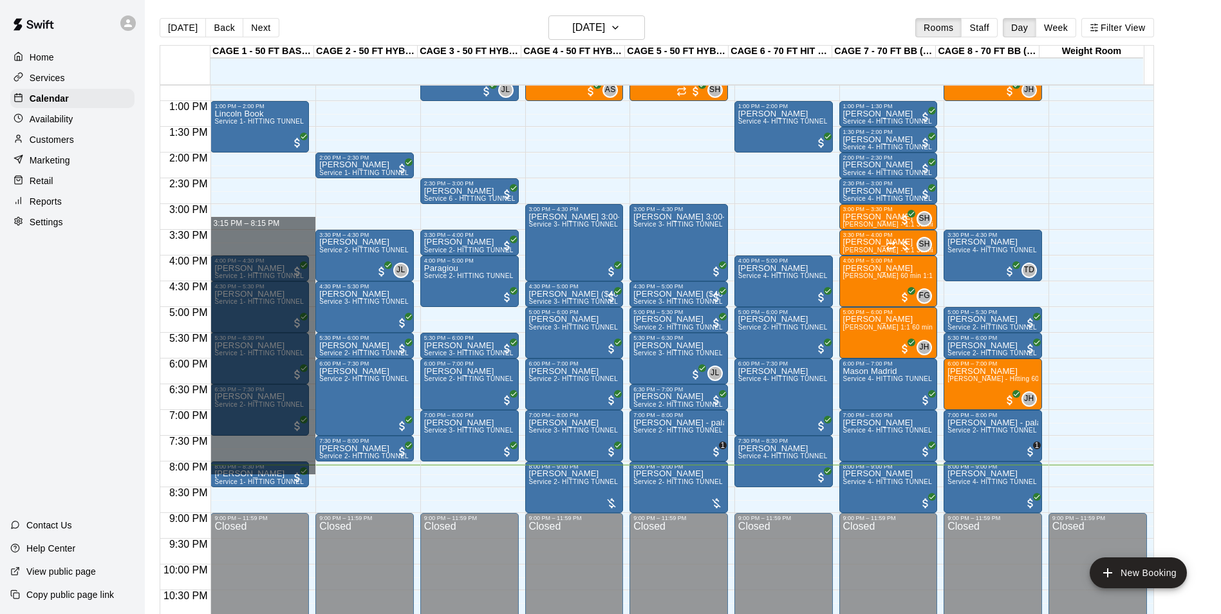
drag, startPoint x: 263, startPoint y: 206, endPoint x: 331, endPoint y: 481, distance: 283.1
click at [331, 481] on div "12:00 AM 12:30 AM 1:00 AM 1:30 AM 2:00 AM 2:30 AM 3:00 AM 3:30 AM 4:00 AM 4:30 …" at bounding box center [656, 356] width 993 height 544
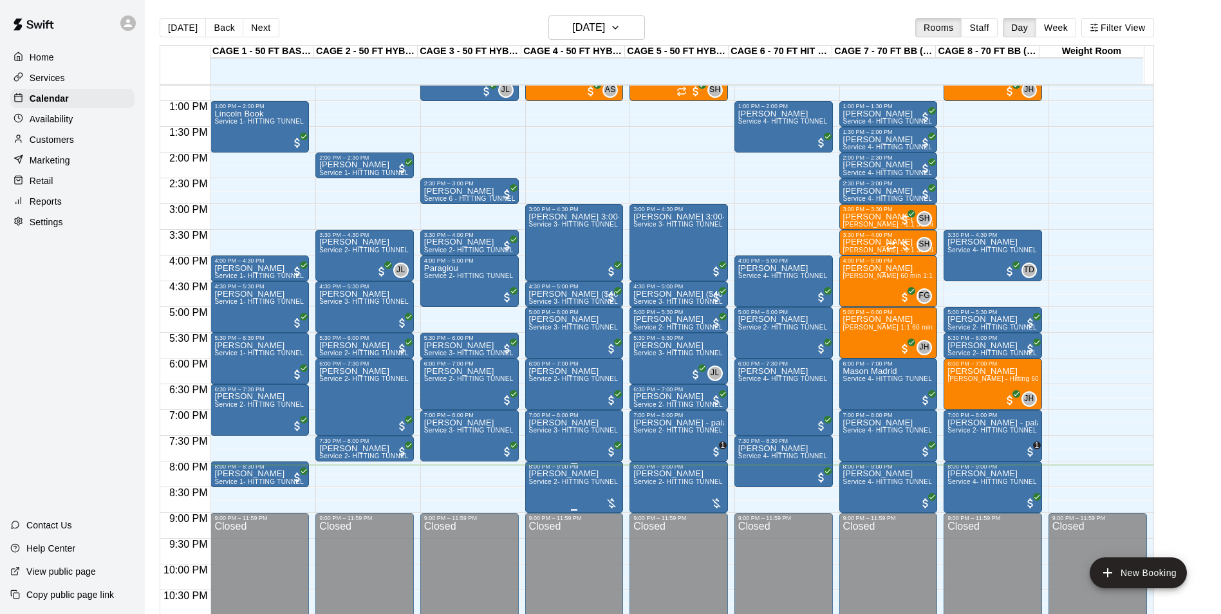
click at [581, 484] on span "Service 2- HITTING TUNNEL RENTAL - 50ft Baseball" at bounding box center [610, 481] width 163 height 7
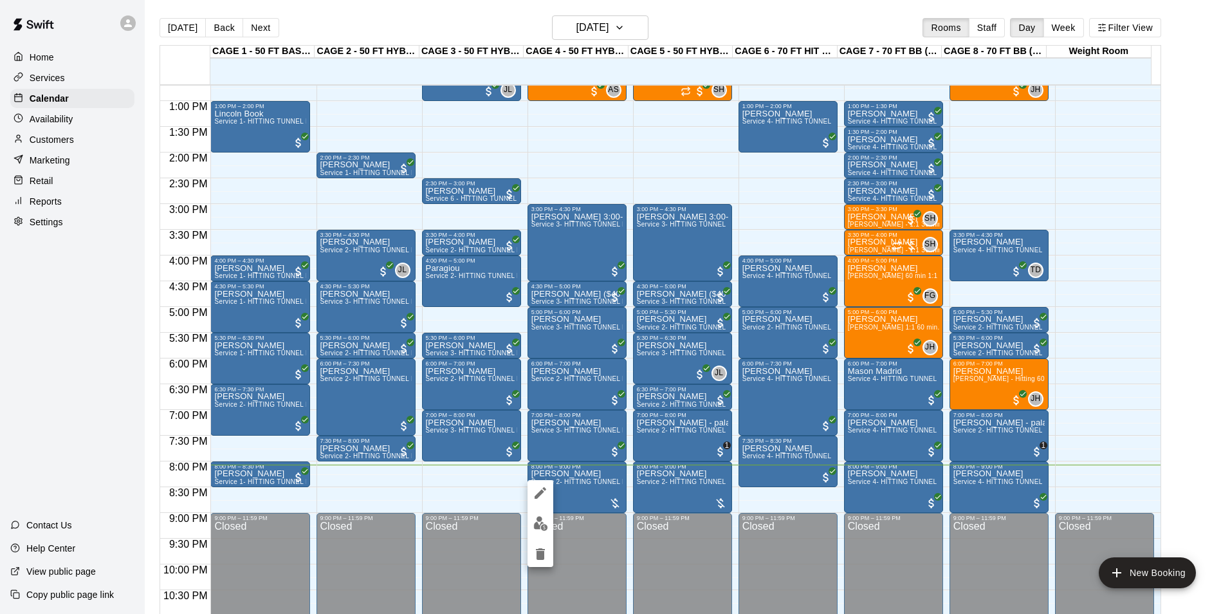
click at [616, 481] on div at bounding box center [615, 307] width 1230 height 614
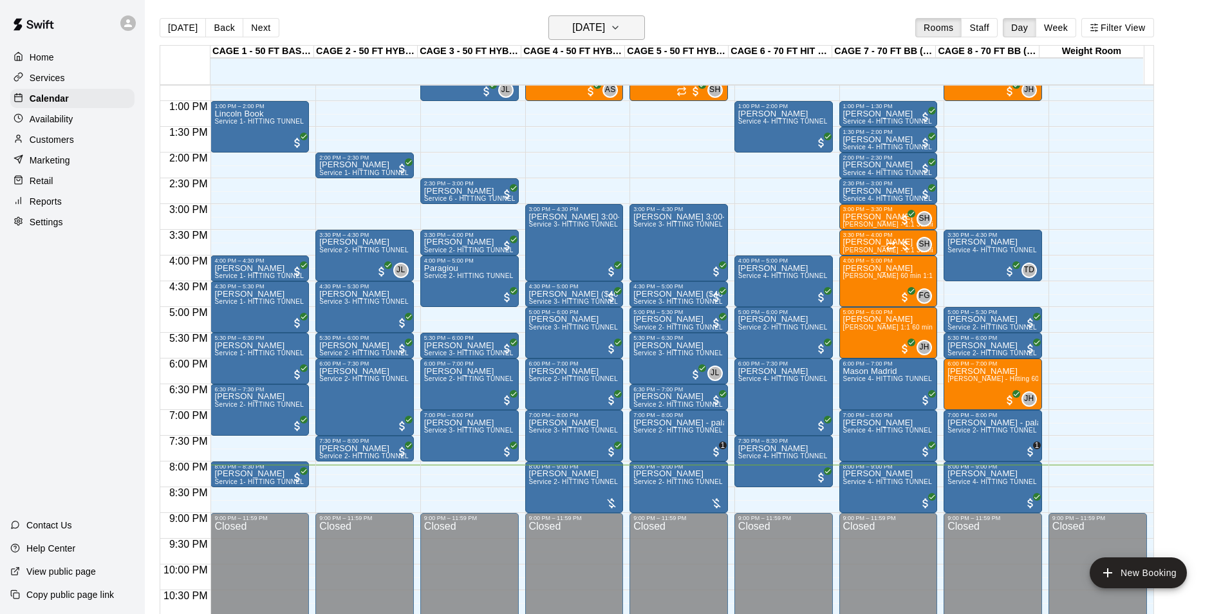
click at [580, 22] on h6 "[DATE]" at bounding box center [588, 28] width 33 height 18
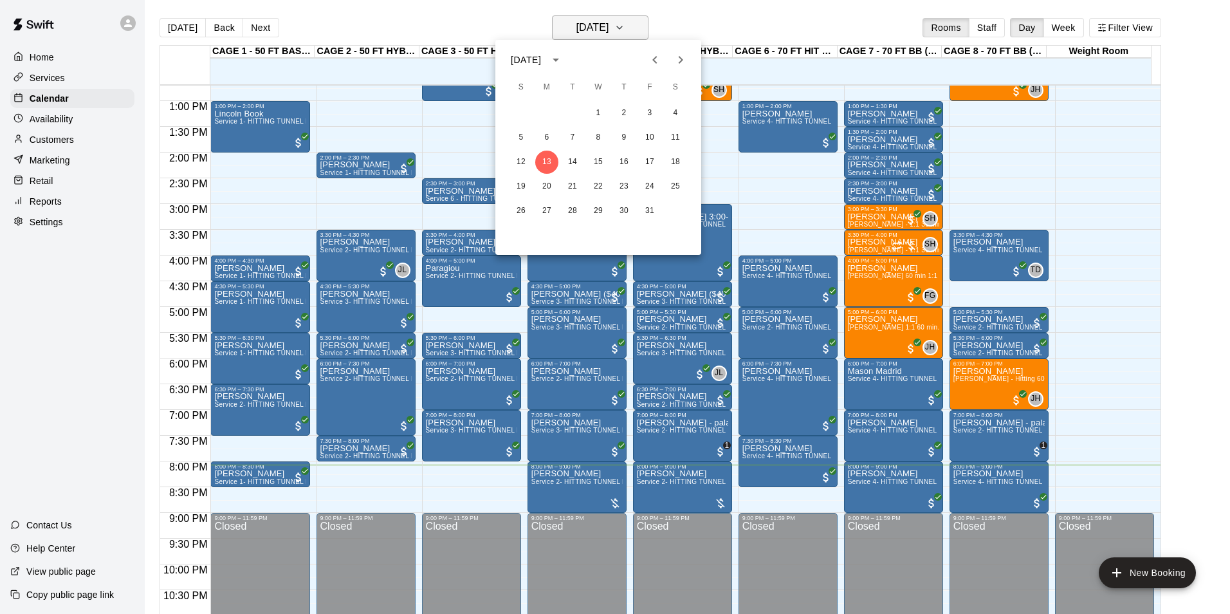
click at [580, 22] on div at bounding box center [615, 307] width 1230 height 614
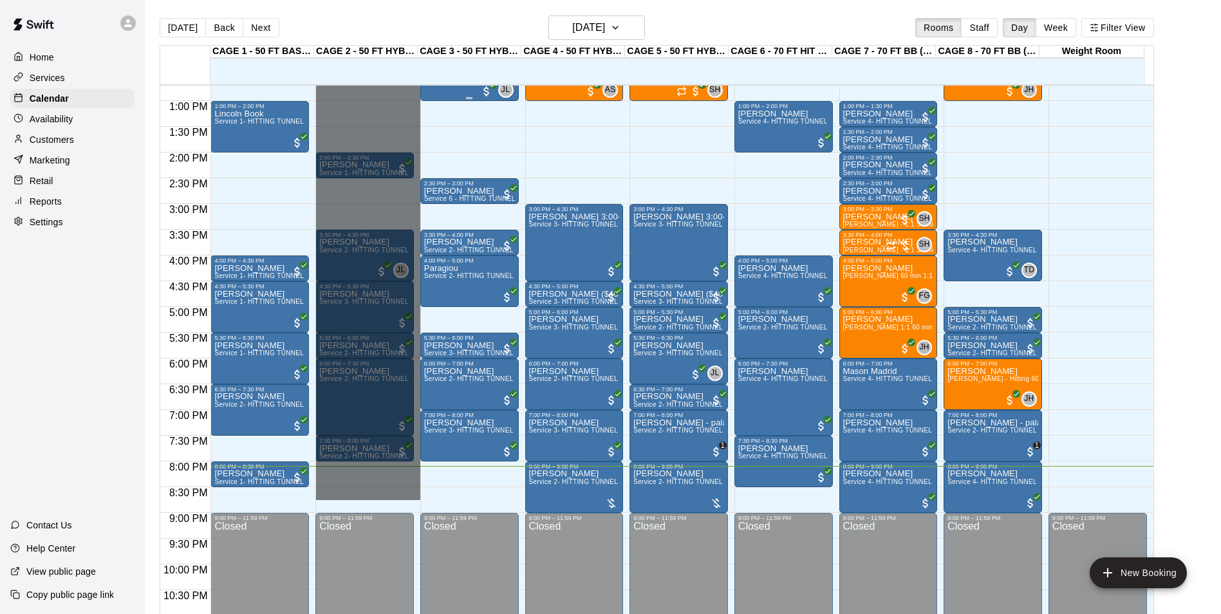
drag, startPoint x: 395, startPoint y: 502, endPoint x: 420, endPoint y: 88, distance: 414.5
click at [420, 88] on div "12:00 AM 12:30 AM 1:00 AM 1:30 AM 2:00 AM 2:30 AM 3:00 AM 3:30 AM 4:00 AM 4:30 …" at bounding box center [656, 356] width 993 height 544
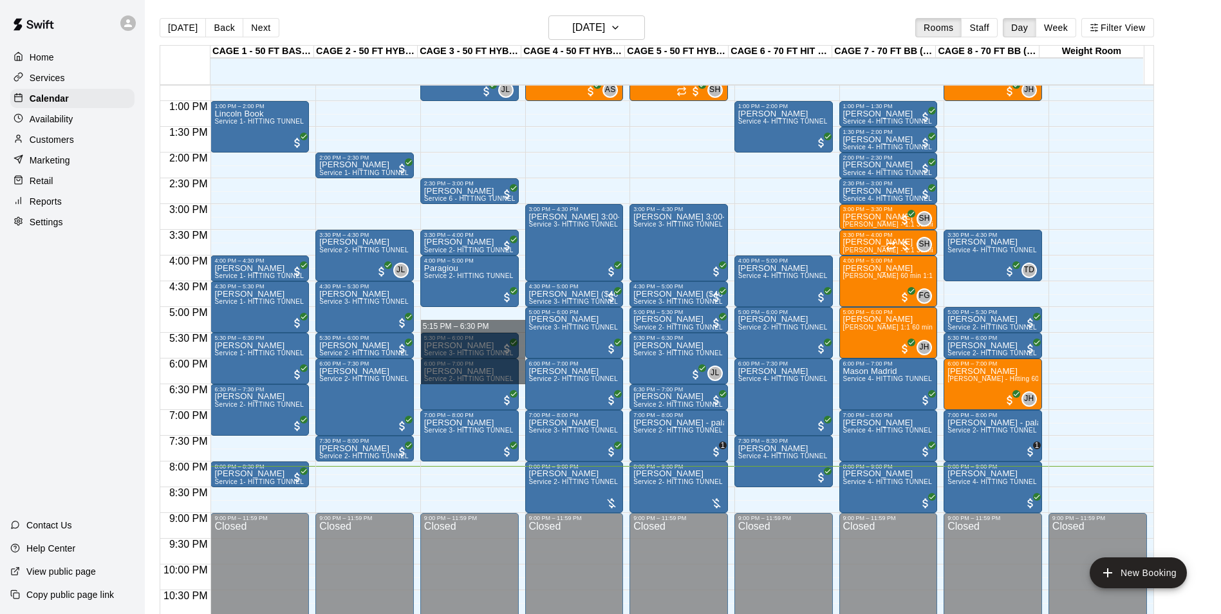
drag, startPoint x: 511, startPoint y: 322, endPoint x: 499, endPoint y: 531, distance: 209.5
